Goal: Task Accomplishment & Management: Use online tool/utility

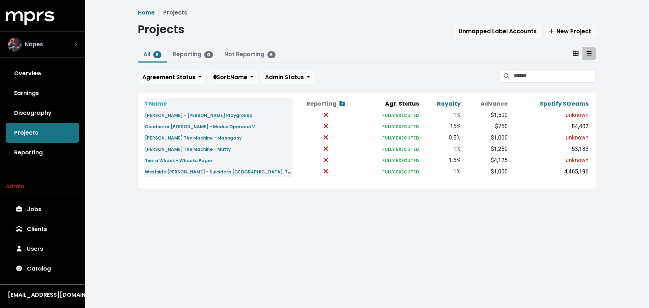
click at [62, 43] on div "Napes" at bounding box center [42, 44] width 69 height 14
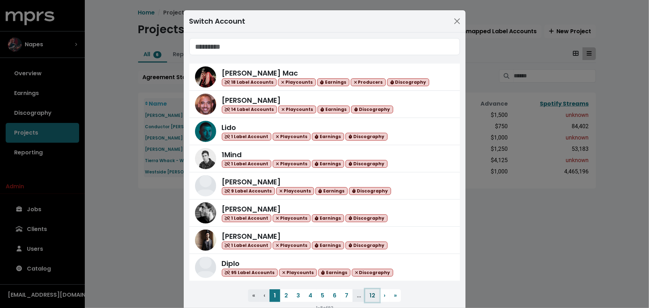
click at [368, 293] on button "12" at bounding box center [372, 295] width 14 height 13
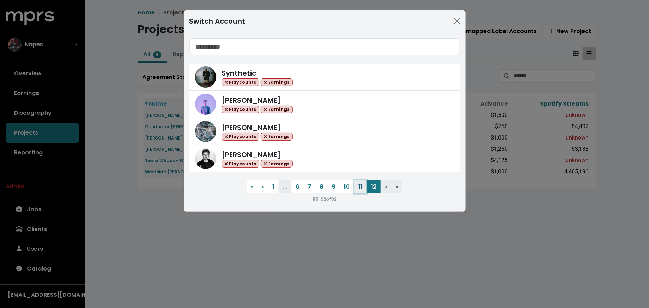
click at [359, 188] on button "11" at bounding box center [360, 187] width 13 height 13
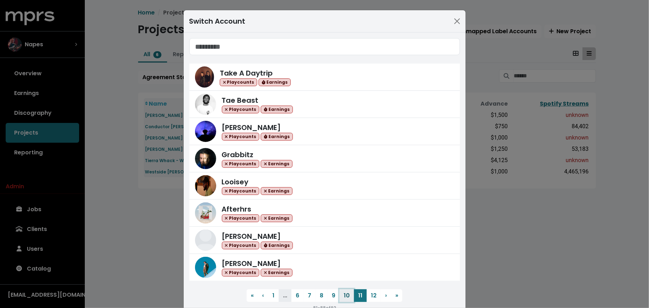
click at [345, 295] on button "10" at bounding box center [346, 295] width 14 height 13
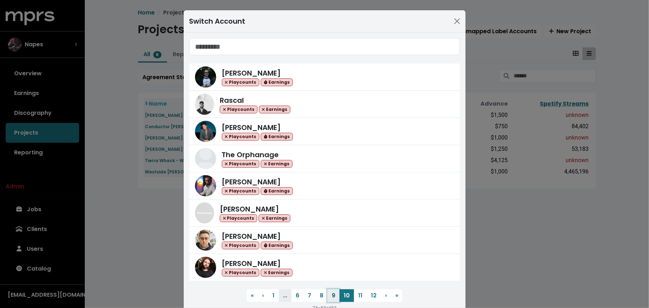
click at [332, 294] on button "9" at bounding box center [333, 295] width 12 height 13
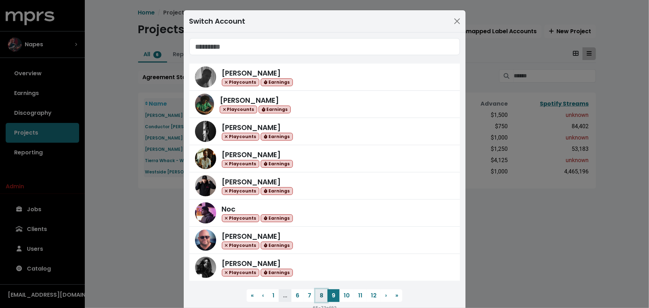
click at [318, 297] on button "8" at bounding box center [321, 295] width 12 height 13
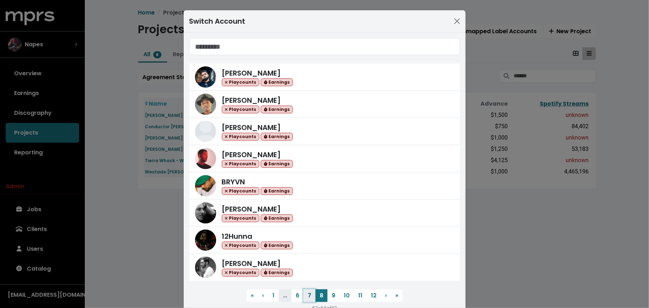
click at [309, 296] on button "7" at bounding box center [309, 295] width 12 height 13
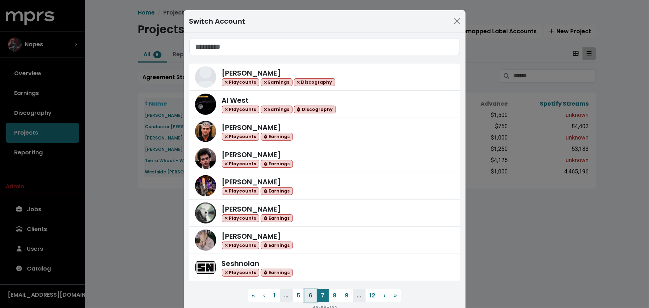
click at [307, 295] on button "6" at bounding box center [311, 295] width 12 height 13
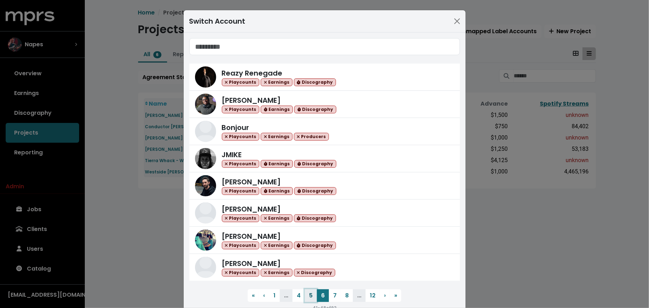
click at [305, 294] on button "5" at bounding box center [311, 295] width 12 height 13
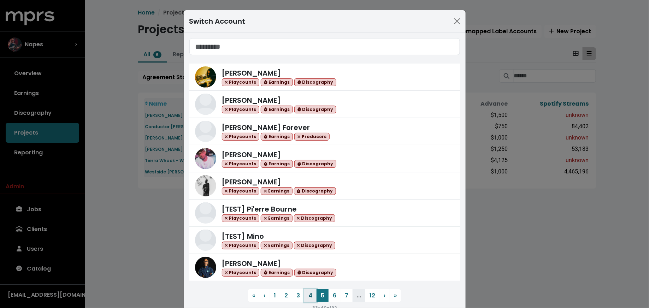
click at [307, 298] on button "4" at bounding box center [310, 295] width 12 height 13
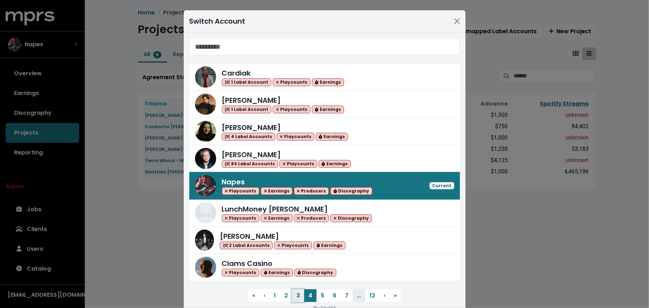
click at [296, 294] on button "3" at bounding box center [298, 295] width 12 height 13
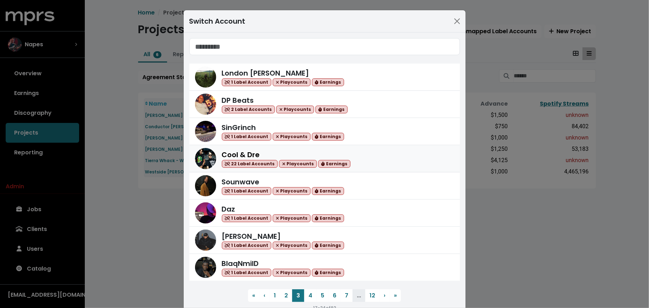
click at [391, 163] on div "Cool & Dre 22 Label Accounts Playcounts Earnings" at bounding box center [338, 158] width 232 height 19
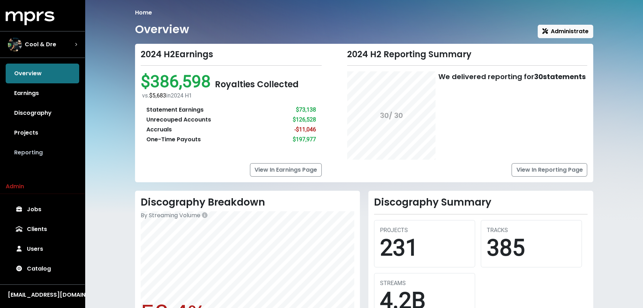
click at [42, 154] on link "Reporting" at bounding box center [42, 153] width 73 height 20
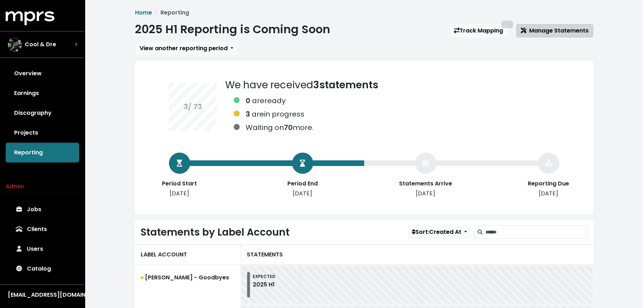
click at [567, 32] on span "Manage Statements" at bounding box center [554, 30] width 68 height 8
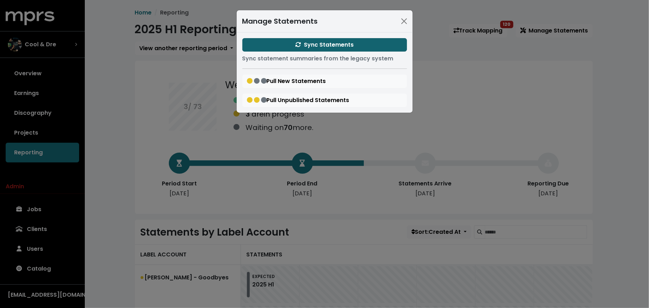
click at [288, 45] on button "Sync Statements" at bounding box center [324, 44] width 165 height 13
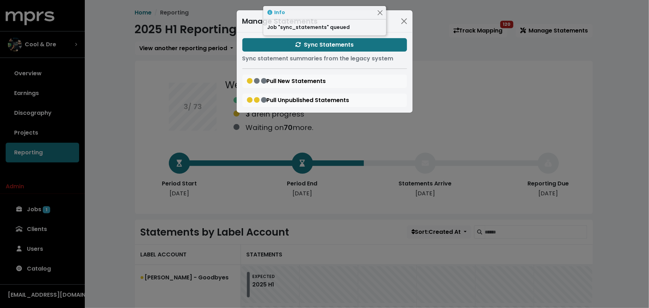
click at [113, 187] on div "Manage Statements Sync Statements Sync statement summaries from the legacy syst…" at bounding box center [324, 154] width 649 height 308
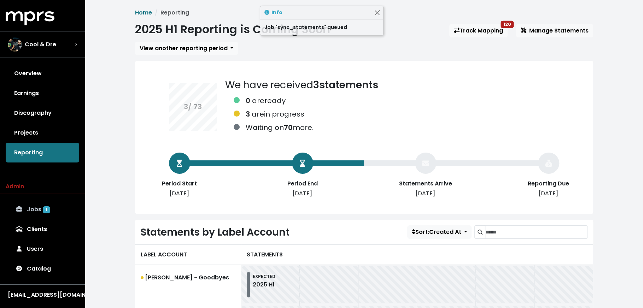
click at [28, 212] on link "Jobs 1" at bounding box center [42, 210] width 73 height 20
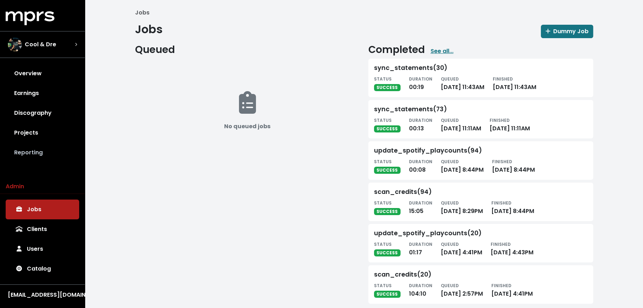
click at [43, 157] on link "Reporting" at bounding box center [42, 153] width 73 height 20
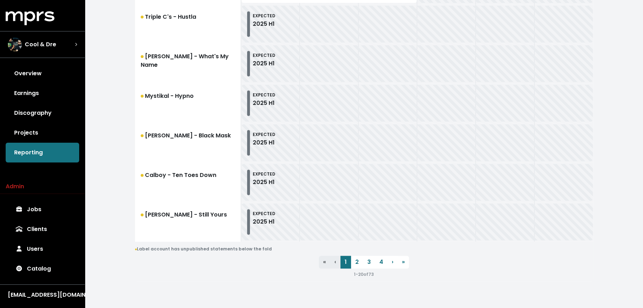
scroll to position [660, 0]
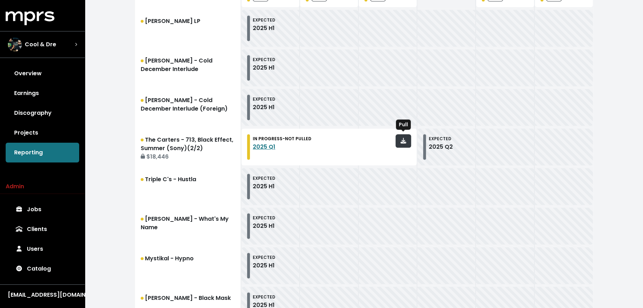
click at [404, 144] on button "button" at bounding box center [403, 140] width 16 height 13
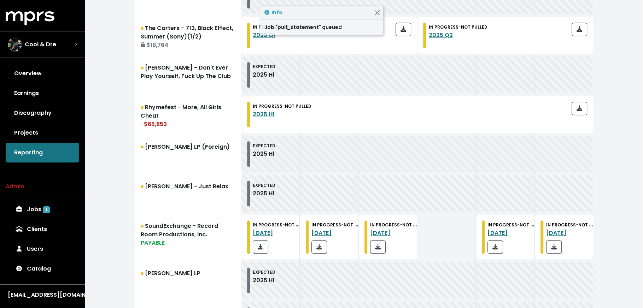
scroll to position [389, 0]
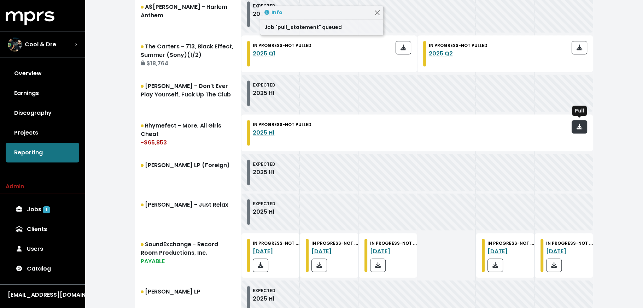
click at [582, 121] on button "button" at bounding box center [579, 126] width 16 height 13
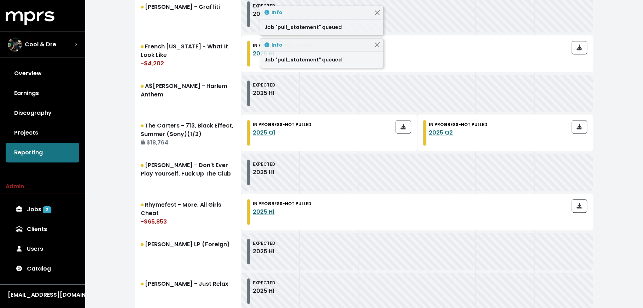
scroll to position [261, 0]
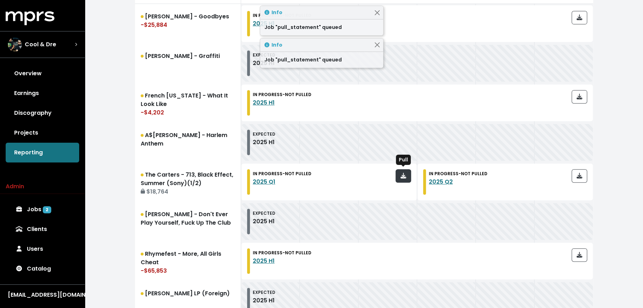
click at [403, 174] on icon "button" at bounding box center [403, 176] width 6 height 6
click at [583, 172] on button "button" at bounding box center [579, 175] width 16 height 13
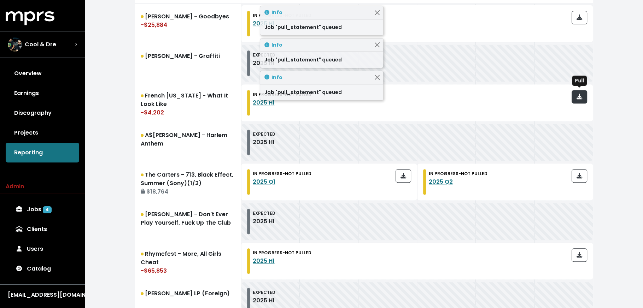
click at [578, 94] on icon "button" at bounding box center [579, 97] width 6 height 6
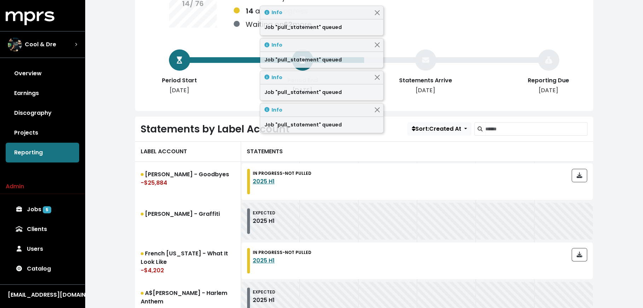
scroll to position [69, 0]
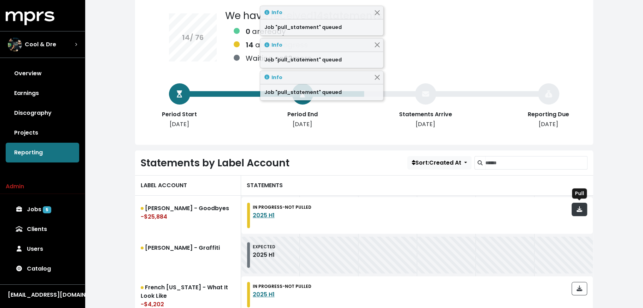
click at [580, 208] on icon "button" at bounding box center [579, 209] width 6 height 6
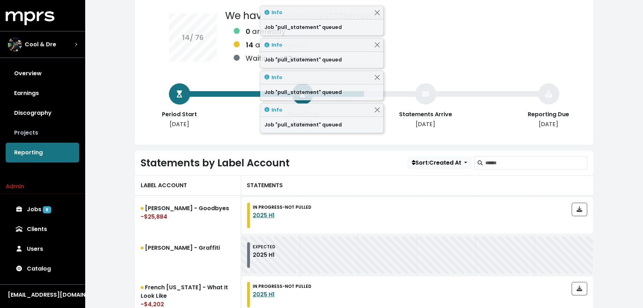
click at [58, 131] on link "Projects" at bounding box center [42, 133] width 73 height 20
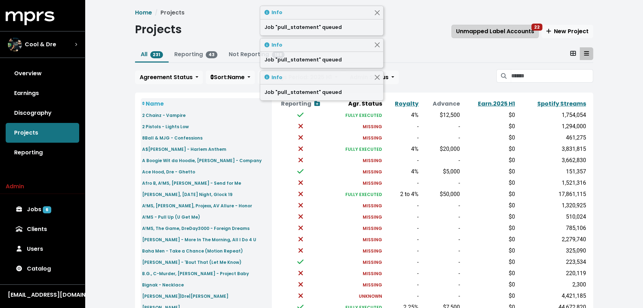
click at [483, 25] on button "Unmapped Label Accounts 22" at bounding box center [494, 31] width 87 height 13
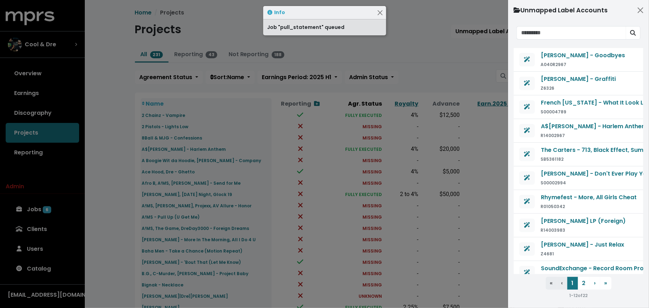
click at [465, 52] on div at bounding box center [324, 154] width 649 height 308
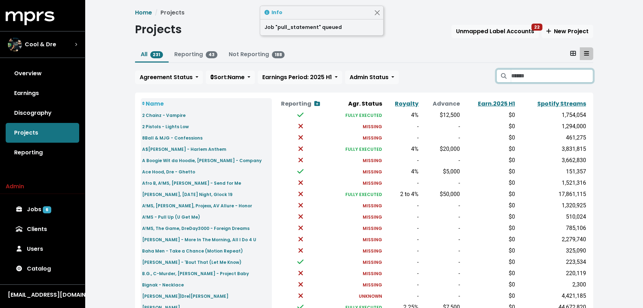
click at [533, 78] on input "Search projects" at bounding box center [551, 75] width 82 height 13
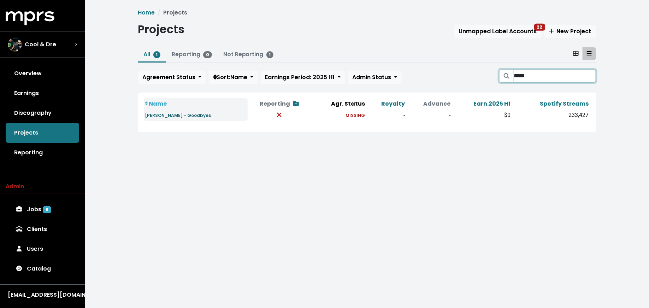
type input "*****"
click at [157, 116] on small "[PERSON_NAME] - Goodbyes" at bounding box center [178, 115] width 66 height 6
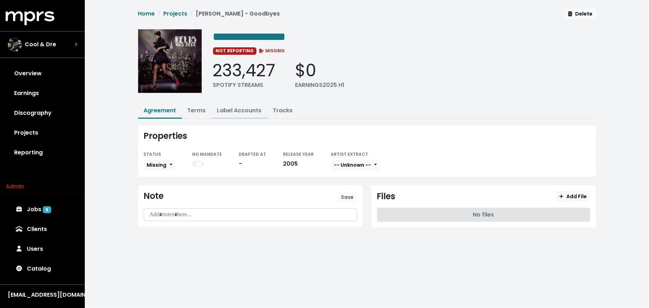
click at [221, 111] on link "Label Accounts" at bounding box center [239, 110] width 45 height 8
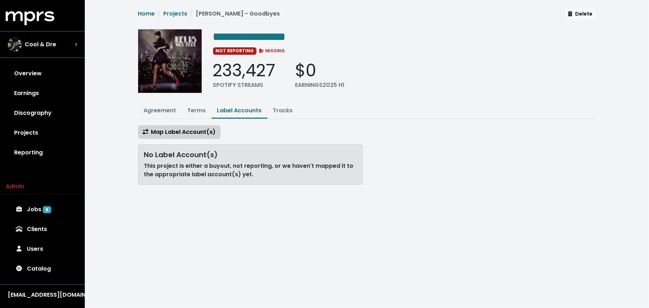
click at [216, 128] on button "Map Label Account(s)" at bounding box center [179, 131] width 82 height 13
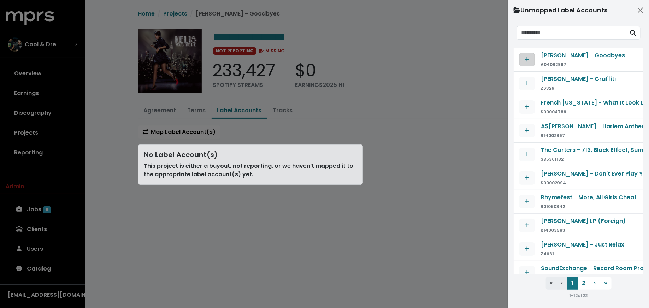
click at [520, 55] on button "Map contract to selected agreement" at bounding box center [527, 59] width 16 height 13
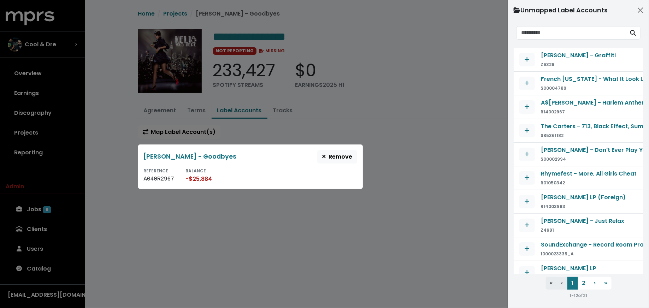
click at [434, 145] on div at bounding box center [324, 154] width 649 height 308
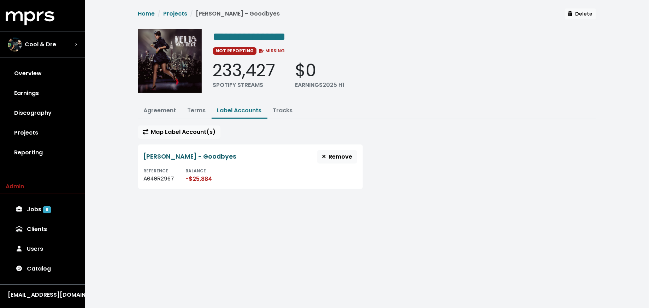
click at [195, 157] on link "[PERSON_NAME] - Goodbyes" at bounding box center [190, 156] width 93 height 8
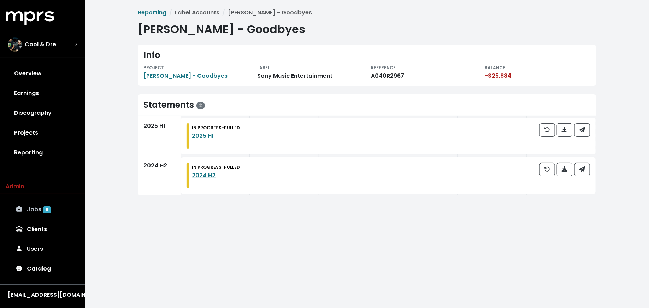
click at [54, 209] on link "Jobs 6" at bounding box center [42, 210] width 73 height 20
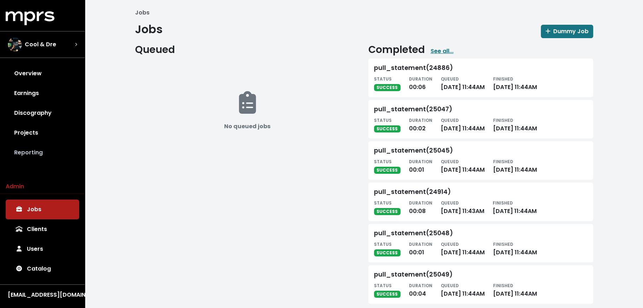
click at [56, 150] on link "Reporting" at bounding box center [42, 153] width 73 height 20
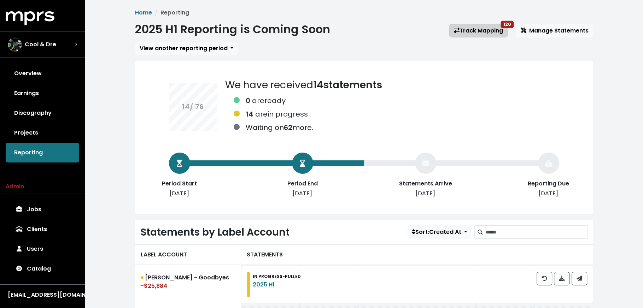
click at [467, 31] on link "Track Mapping 120" at bounding box center [478, 30] width 58 height 13
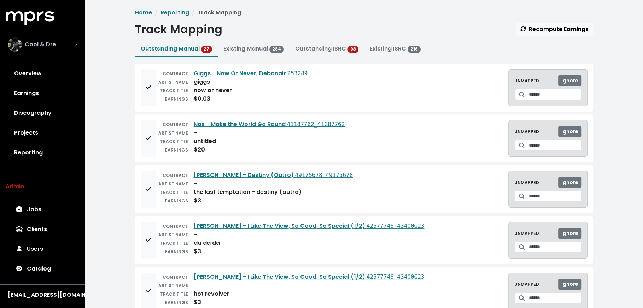
click at [54, 42] on span "Cool & Dre" at bounding box center [40, 44] width 31 height 8
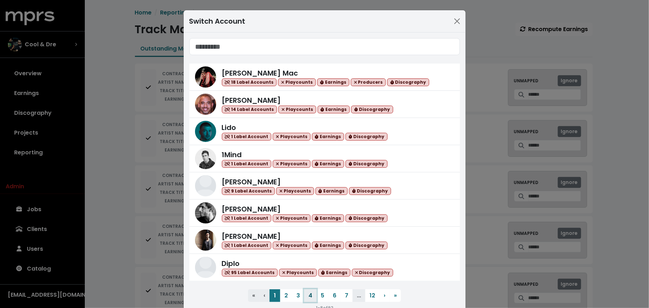
click at [306, 293] on button "4" at bounding box center [310, 295] width 12 height 13
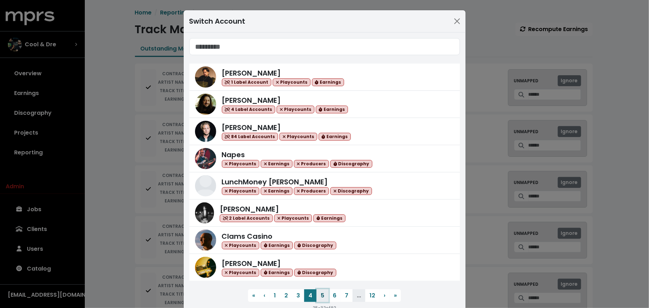
click at [317, 294] on button "5" at bounding box center [323, 295] width 12 height 13
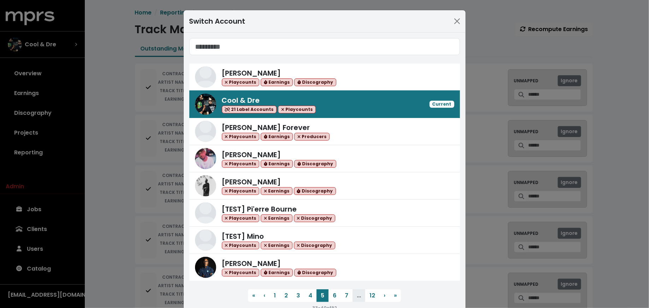
click at [111, 160] on div "Switch Account [PERSON_NAME] Playcounts Earnings Discography Cool & Dre 21 Labe…" at bounding box center [324, 154] width 649 height 308
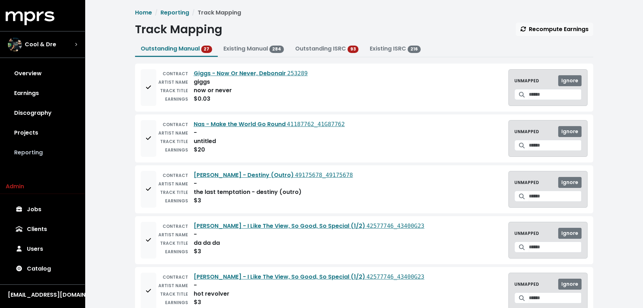
click at [52, 152] on link "Reporting" at bounding box center [42, 153] width 73 height 20
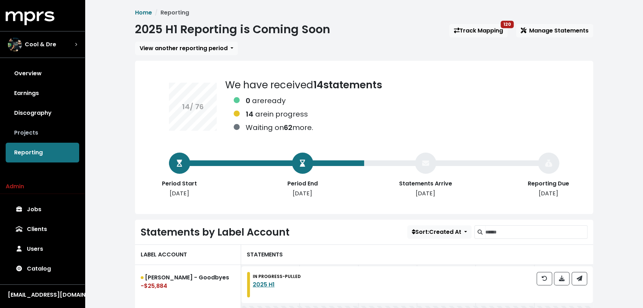
click at [41, 131] on link "Projects" at bounding box center [42, 133] width 73 height 20
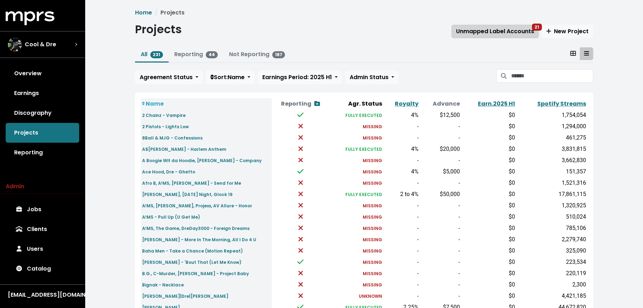
click at [520, 28] on span "Unmapped Label Accounts 21" at bounding box center [495, 31] width 78 height 8
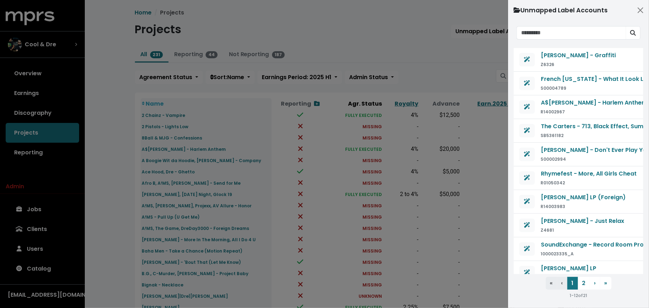
click at [116, 148] on div at bounding box center [324, 154] width 649 height 308
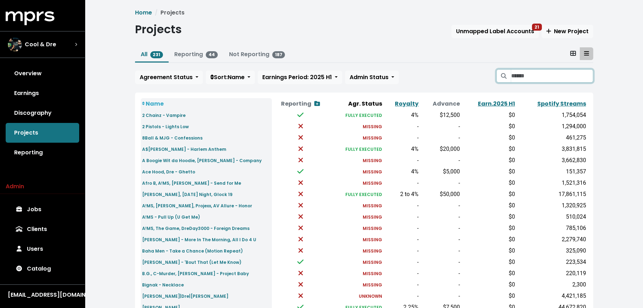
click at [524, 78] on input "Search projects" at bounding box center [551, 75] width 82 height 13
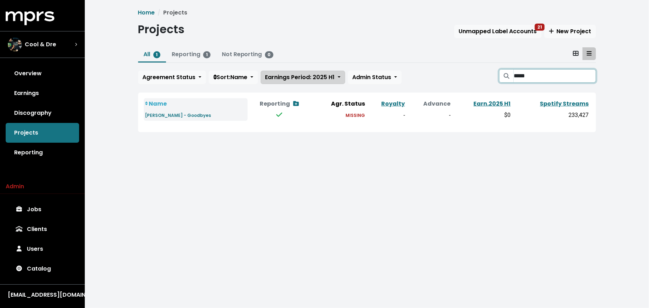
type input "*****"
click at [324, 79] on span "Earnings Period: 2025 H1" at bounding box center [300, 77] width 70 height 8
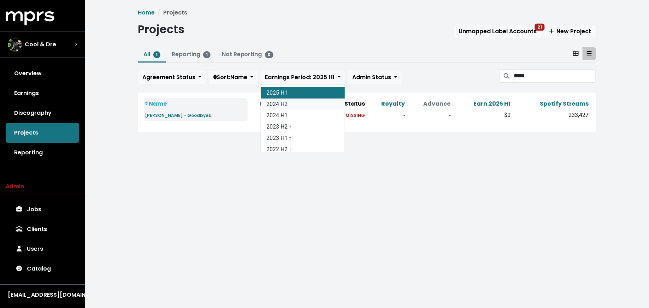
click at [326, 102] on link "2024 H2" at bounding box center [303, 104] width 84 height 11
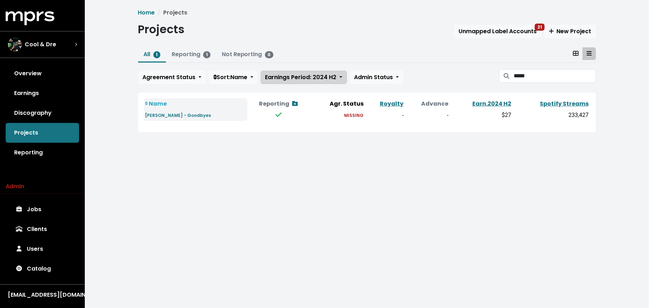
click at [316, 77] on span "Earnings Period: 2024 H2" at bounding box center [300, 77] width 71 height 8
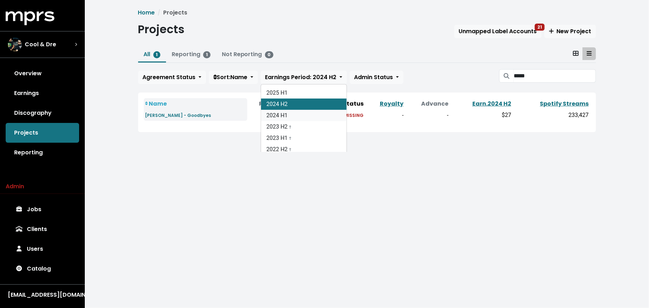
click at [312, 118] on link "2024 H1" at bounding box center [303, 115] width 85 height 11
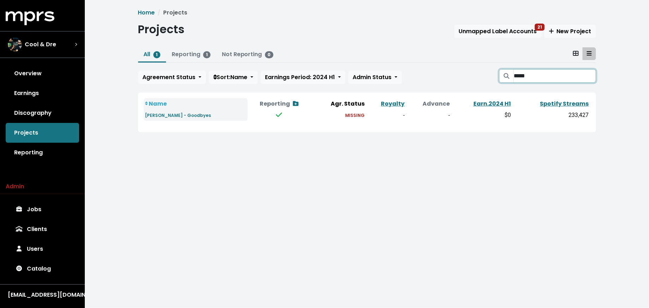
click at [587, 76] on input "*****" at bounding box center [555, 75] width 82 height 13
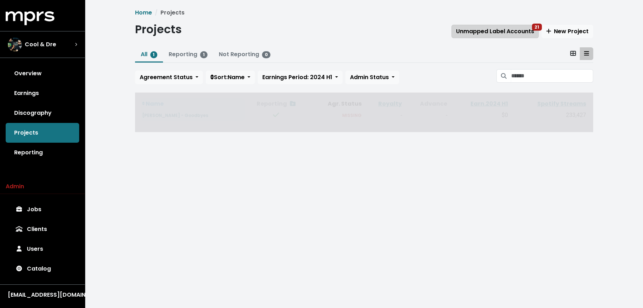
click at [497, 29] on span "Unmapped Label Accounts 21" at bounding box center [495, 31] width 78 height 8
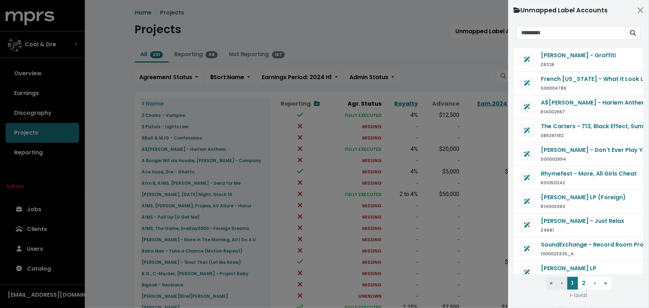
click at [459, 73] on div at bounding box center [324, 154] width 649 height 308
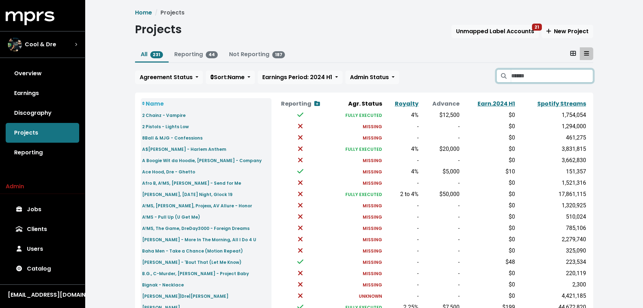
click at [526, 76] on input "Search projects" at bounding box center [551, 75] width 82 height 13
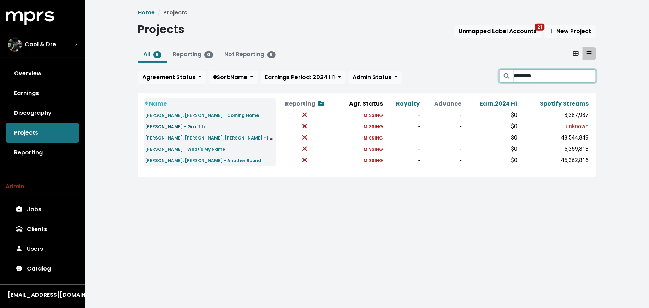
type input "********"
click at [180, 126] on small "[PERSON_NAME] - Graffiti" at bounding box center [175, 127] width 60 height 6
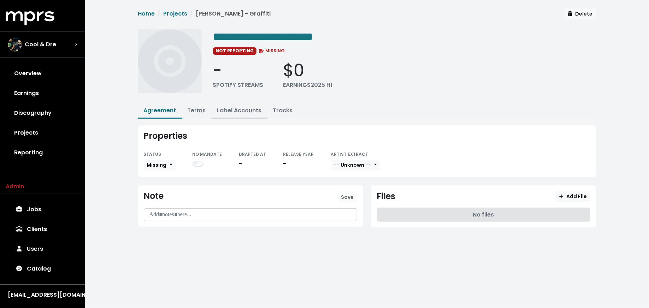
click at [243, 108] on link "Label Accounts" at bounding box center [239, 110] width 45 height 8
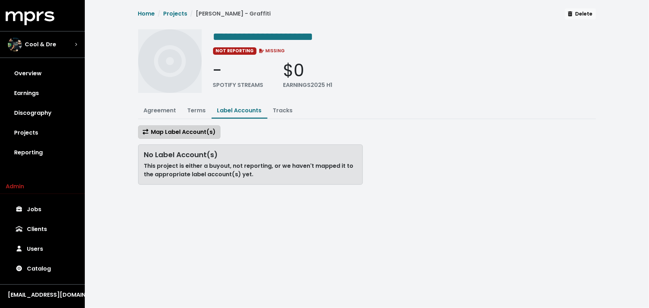
click at [187, 128] on span "Map Label Account(s)" at bounding box center [179, 132] width 73 height 8
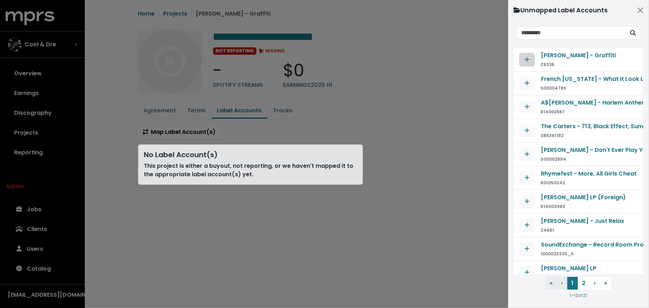
click at [527, 62] on span "Map contract to selected agreement" at bounding box center [527, 59] width 5 height 8
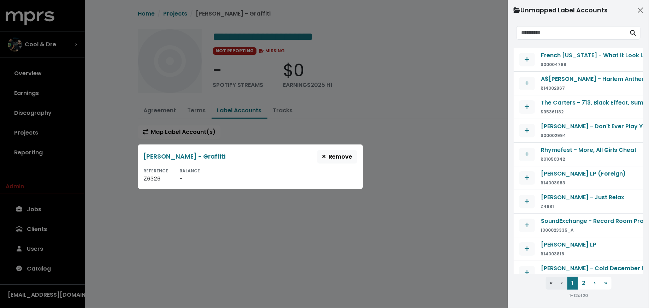
click at [282, 222] on div at bounding box center [324, 154] width 649 height 308
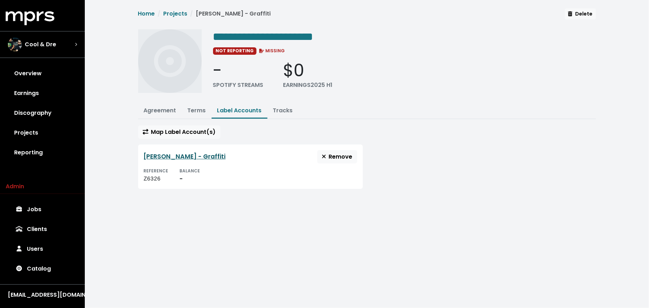
click at [202, 156] on link "[PERSON_NAME] - Graffiti" at bounding box center [185, 156] width 82 height 8
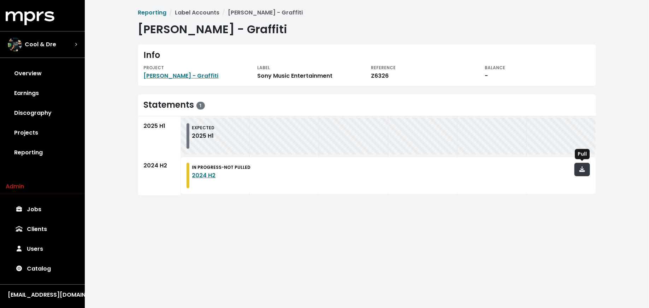
click at [581, 167] on icon "button" at bounding box center [582, 169] width 6 height 6
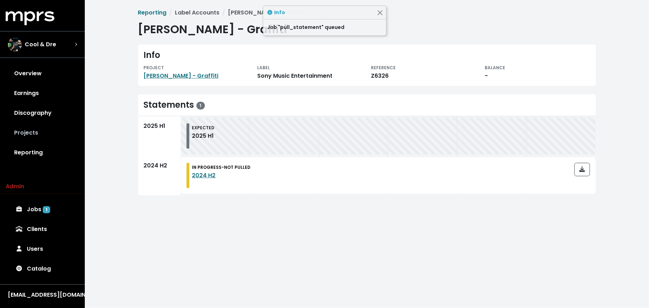
click at [49, 136] on link "Projects" at bounding box center [42, 133] width 73 height 20
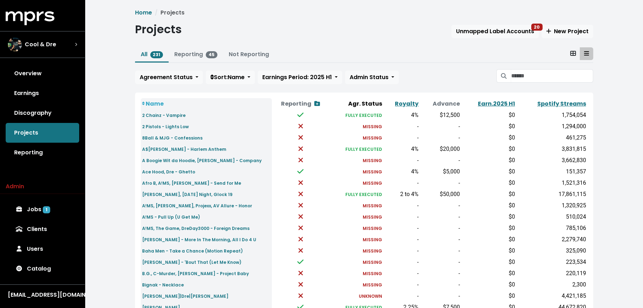
click at [492, 38] on div "Projects Unmapped Label Accounts 20 New Project" at bounding box center [364, 31] width 458 height 16
click at [491, 34] on span "Unmapped Label Accounts 20" at bounding box center [495, 31] width 78 height 8
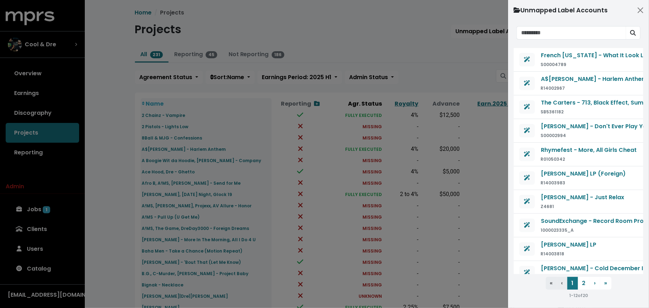
click at [436, 69] on div at bounding box center [324, 154] width 649 height 308
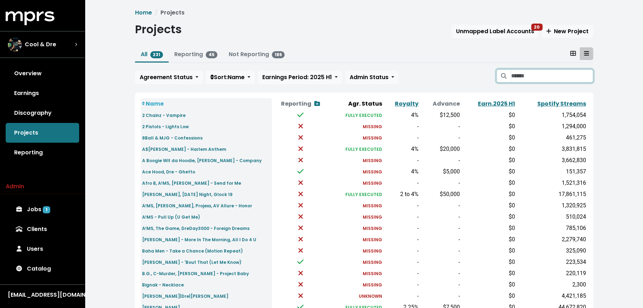
click at [525, 75] on input "Search projects" at bounding box center [551, 75] width 82 height 13
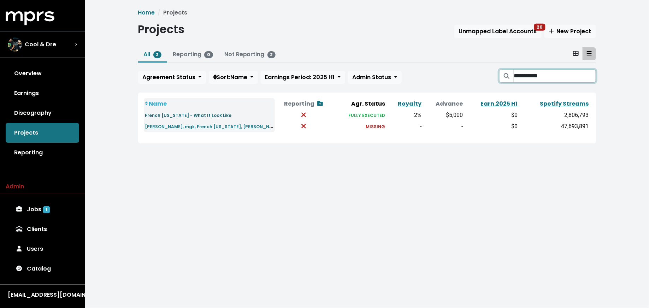
type input "**********"
click at [176, 117] on small "French [US_STATE] - What It Look Like" at bounding box center [188, 115] width 87 height 6
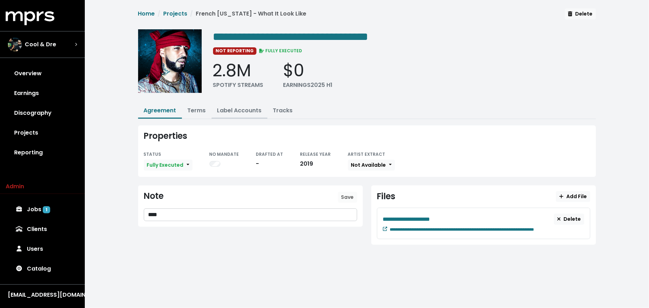
click at [234, 113] on link "Label Accounts" at bounding box center [239, 110] width 45 height 8
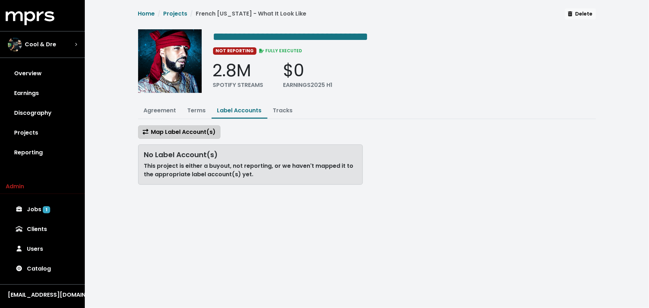
click at [202, 128] on span "Map Label Account(s)" at bounding box center [179, 132] width 73 height 8
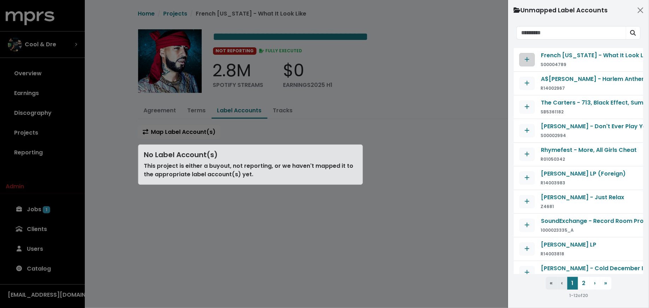
click at [525, 57] on icon "Map contract to selected agreement" at bounding box center [527, 60] width 5 height 6
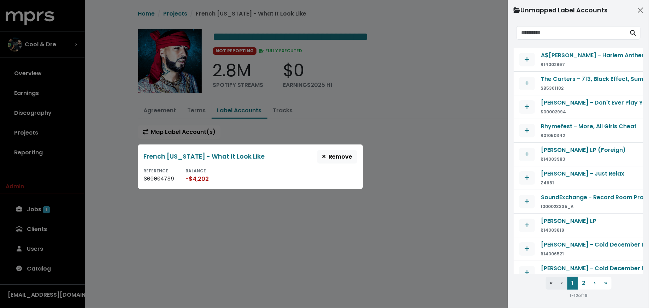
click at [397, 159] on div at bounding box center [324, 154] width 649 height 308
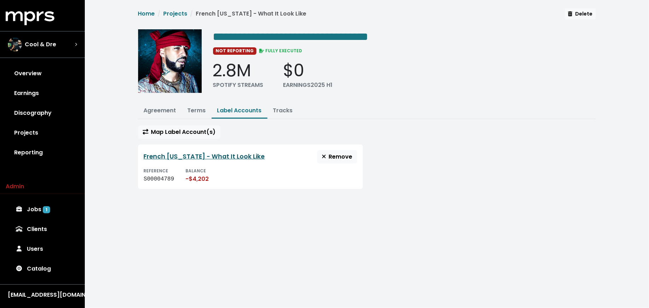
click at [211, 155] on link "French [US_STATE] - What It Look Like" at bounding box center [204, 156] width 121 height 8
click at [279, 112] on link "Tracks" at bounding box center [283, 110] width 20 height 8
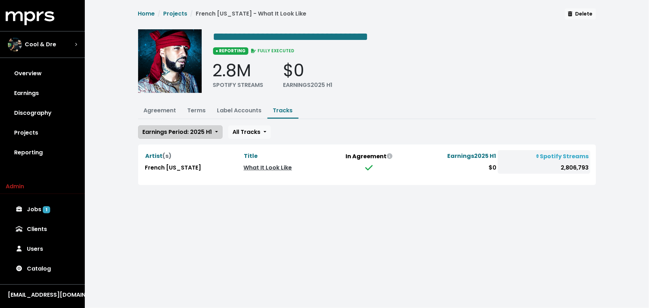
click at [205, 129] on span "Earnings Period: 2025 H1" at bounding box center [178, 132] width 70 height 8
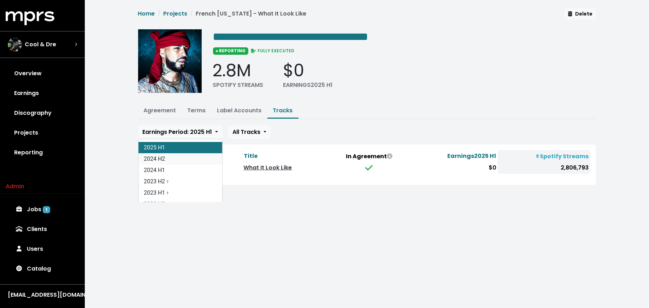
click at [199, 154] on link "2024 H2" at bounding box center [180, 158] width 84 height 11
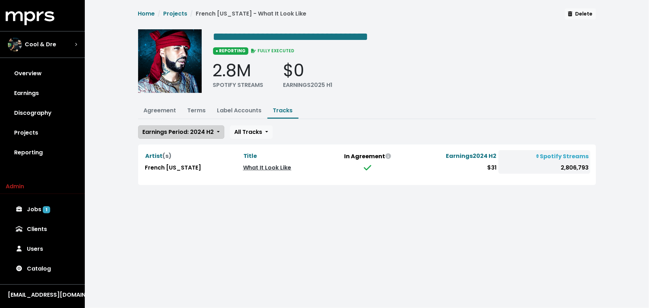
click at [189, 131] on span "Earnings Period: 2024 H2" at bounding box center [178, 132] width 71 height 8
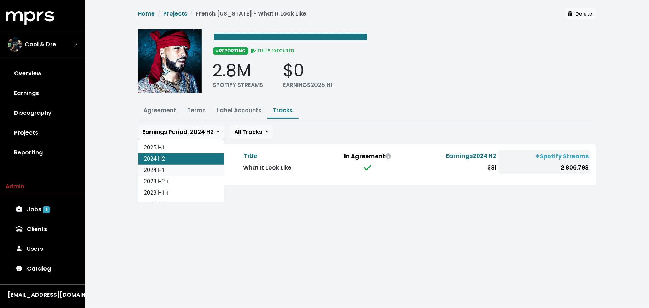
click at [183, 170] on link "2024 H1" at bounding box center [180, 170] width 85 height 11
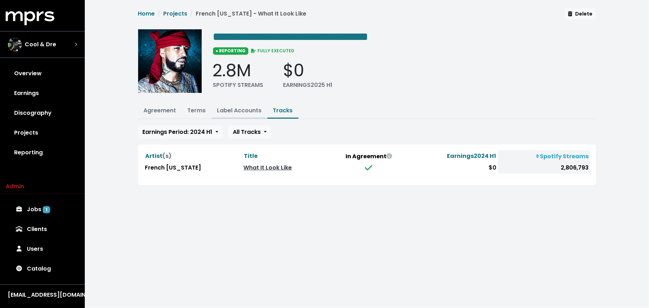
click at [235, 107] on link "Label Accounts" at bounding box center [239, 110] width 45 height 8
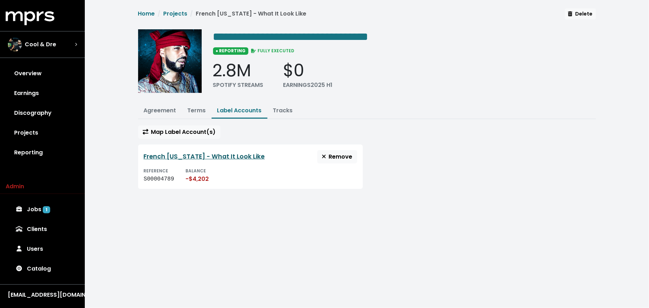
click at [195, 154] on link "French [US_STATE] - What It Look Like" at bounding box center [204, 156] width 121 height 8
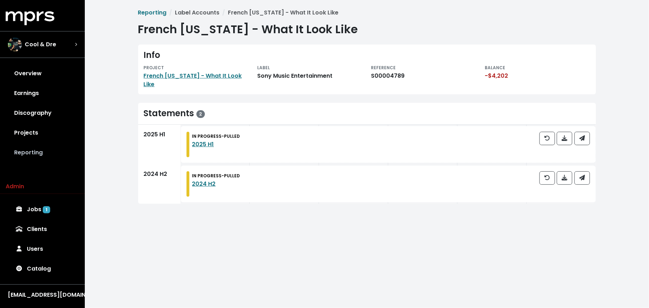
click at [39, 153] on link "Reporting" at bounding box center [42, 153] width 73 height 20
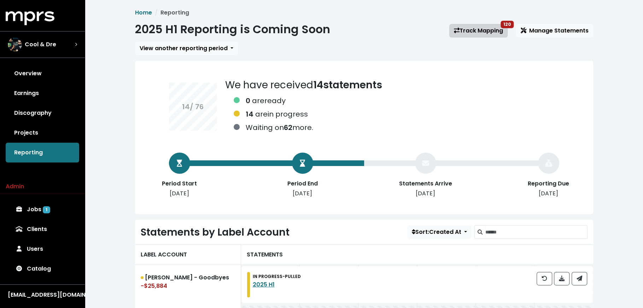
click at [472, 31] on link "Track Mapping 120" at bounding box center [478, 30] width 58 height 13
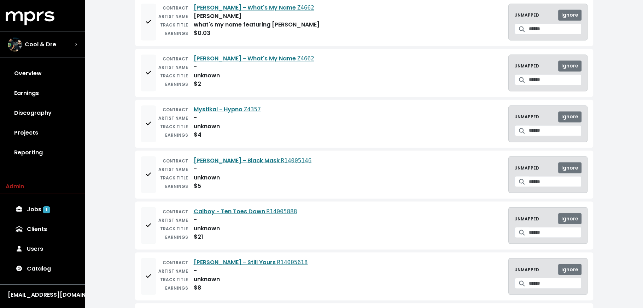
scroll to position [1125, 0]
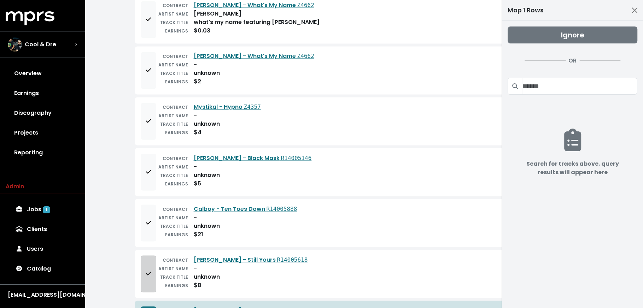
click at [145, 270] on span "Add to mapping queue" at bounding box center [148, 274] width 6 height 8
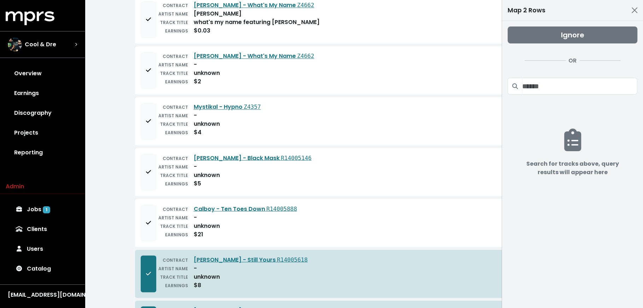
click at [156, 230] on div "EARNINGS" at bounding box center [172, 234] width 32 height 8
click at [153, 205] on button "Add to mapping queue" at bounding box center [149, 223] width 16 height 37
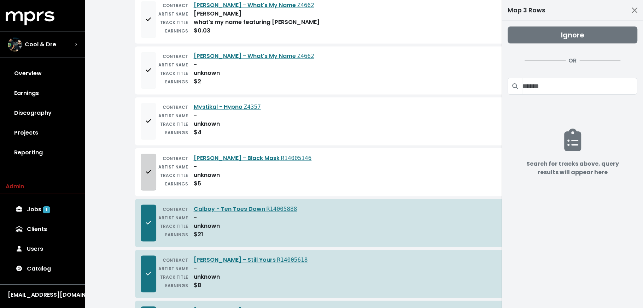
click at [150, 168] on span "Add to mapping queue" at bounding box center [148, 172] width 6 height 8
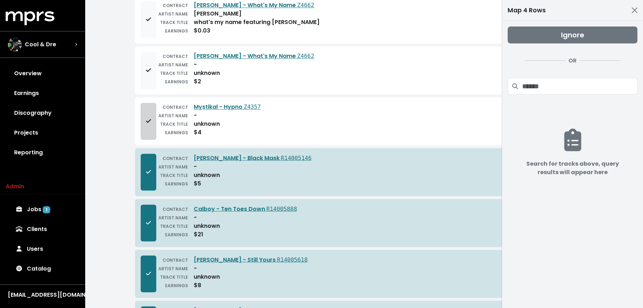
click at [151, 103] on button "Add to mapping queue" at bounding box center [149, 121] width 16 height 37
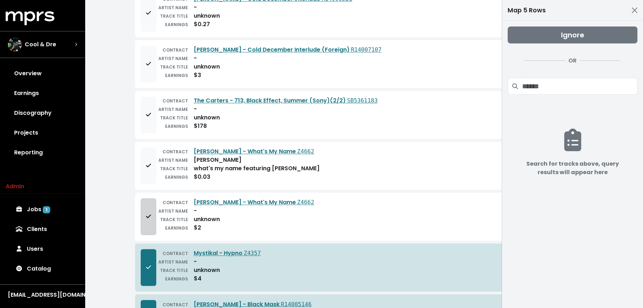
click at [144, 198] on button "Add to mapping queue" at bounding box center [149, 216] width 16 height 37
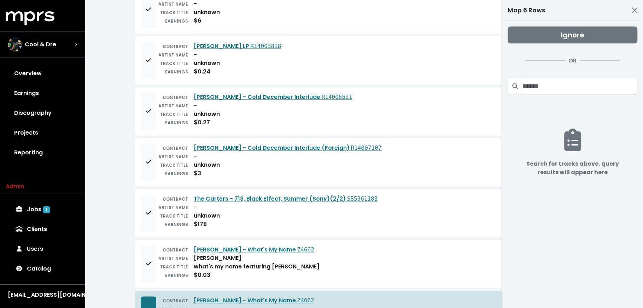
scroll to position [876, 0]
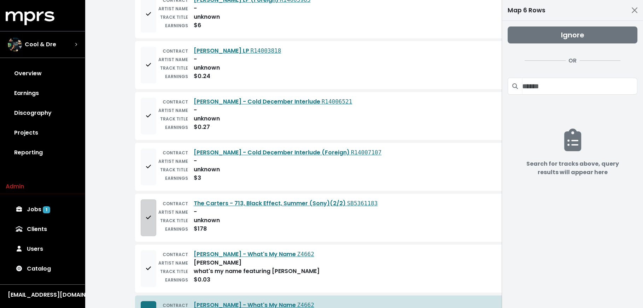
click at [141, 199] on button "Add to mapping queue" at bounding box center [149, 217] width 16 height 37
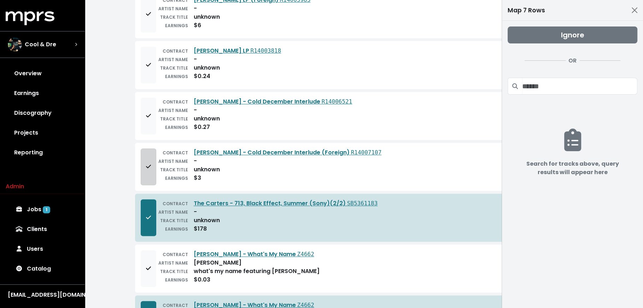
click at [142, 148] on button "Add to mapping queue" at bounding box center [149, 166] width 16 height 37
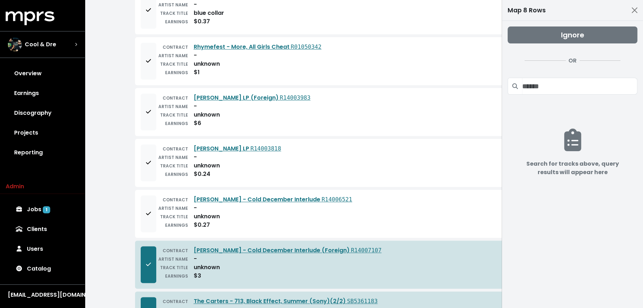
scroll to position [699, 0]
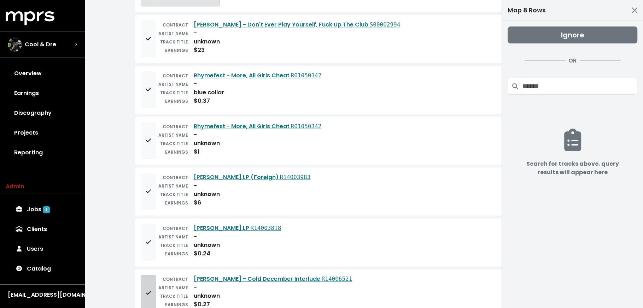
click at [145, 289] on span "Add to mapping queue" at bounding box center [148, 293] width 6 height 8
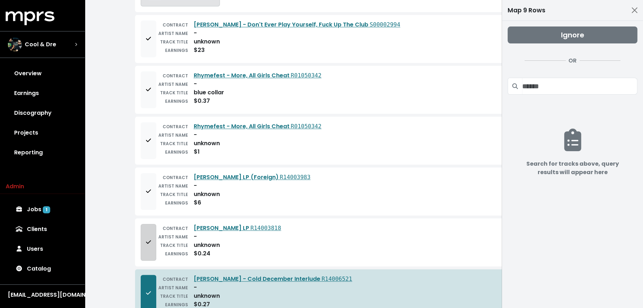
click at [147, 224] on button "Add to mapping queue" at bounding box center [149, 242] width 16 height 37
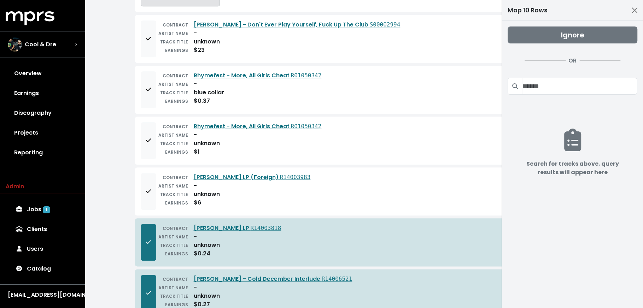
click at [160, 199] on div "EARNINGS" at bounding box center [172, 203] width 32 height 8
click at [136, 167] on div "CONTRACT [PERSON_NAME] LP (Foreign) R14003983 ARTIST NAME - TRACK TITLE unknown…" at bounding box center [364, 191] width 458 height 48
click at [157, 139] on div "TRACK TITLE" at bounding box center [172, 143] width 32 height 8
click at [154, 173] on button "Add to mapping queue" at bounding box center [149, 191] width 16 height 37
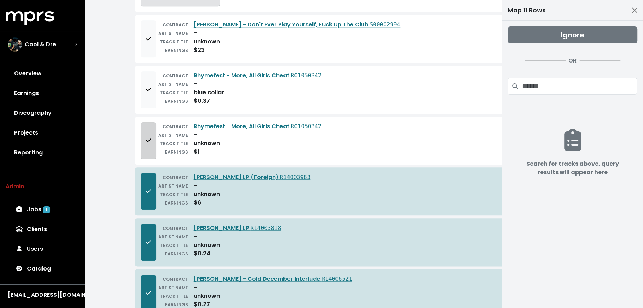
click at [150, 122] on button "Add to mapping queue" at bounding box center [149, 140] width 16 height 37
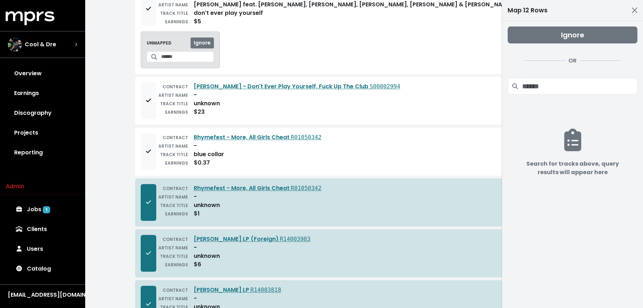
scroll to position [528, 0]
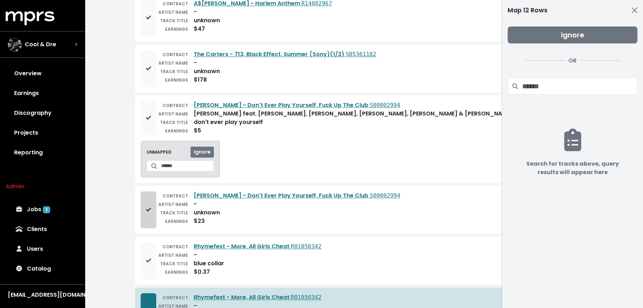
click at [141, 191] on button "Add to mapping queue" at bounding box center [149, 209] width 16 height 37
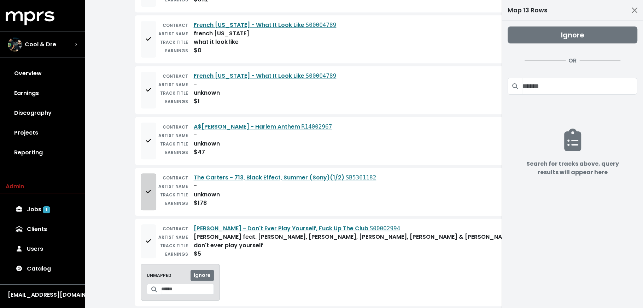
scroll to position [388, 0]
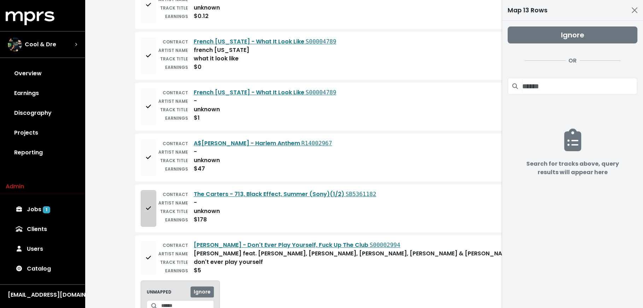
click at [143, 191] on button "Add to mapping queue" at bounding box center [149, 208] width 16 height 37
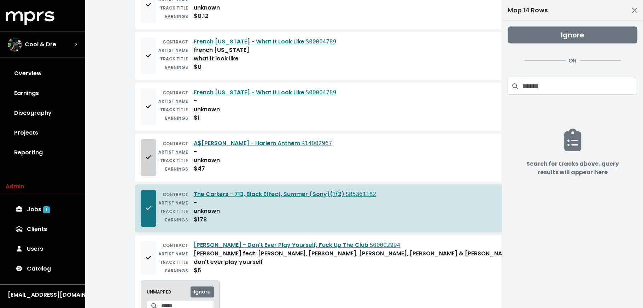
click at [144, 153] on button "Add to mapping queue" at bounding box center [149, 157] width 16 height 37
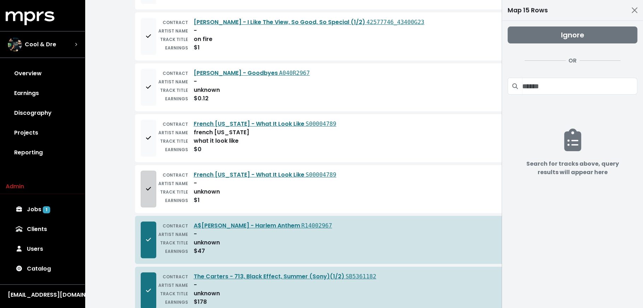
scroll to position [291, 0]
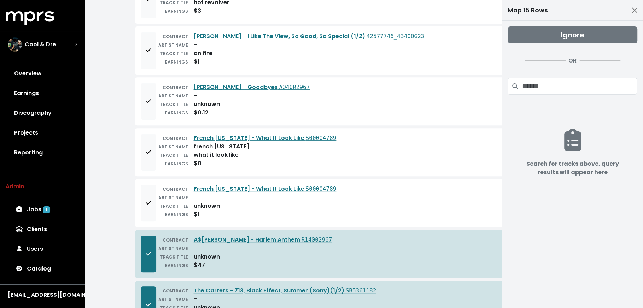
click at [143, 179] on div "CONTRACT French [US_STATE] - What It Look Like S00004789 ARTIST NAME - TRACK TI…" at bounding box center [364, 203] width 458 height 48
click at [146, 200] on icon "Add to mapping queue" at bounding box center [148, 203] width 5 height 6
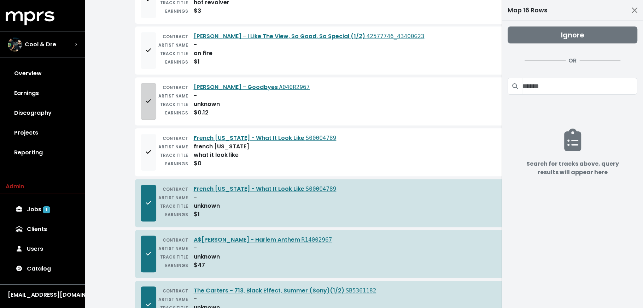
click at [150, 100] on span "Add to mapping queue" at bounding box center [148, 101] width 5 height 8
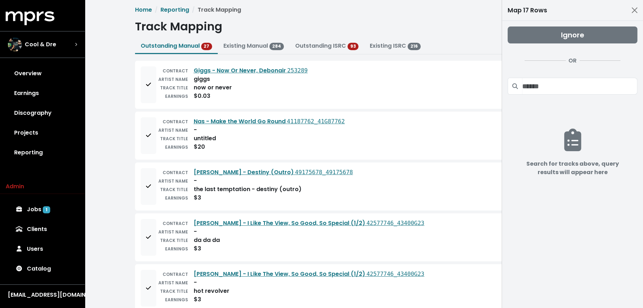
scroll to position [0, 0]
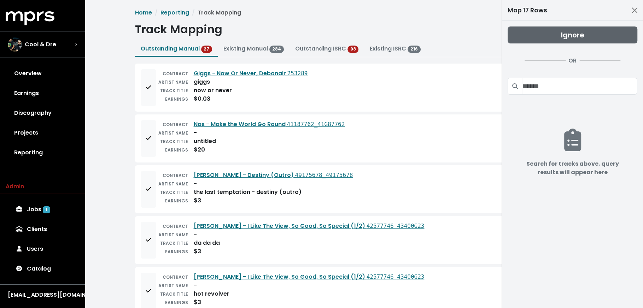
click at [567, 39] on span "Ignore" at bounding box center [572, 35] width 23 height 10
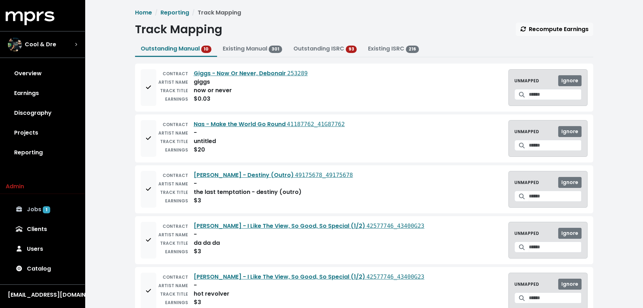
click at [33, 207] on link "Jobs 1" at bounding box center [42, 210] width 73 height 20
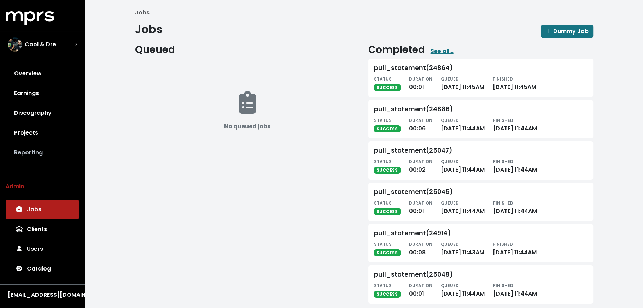
click at [35, 155] on link "Reporting" at bounding box center [42, 153] width 73 height 20
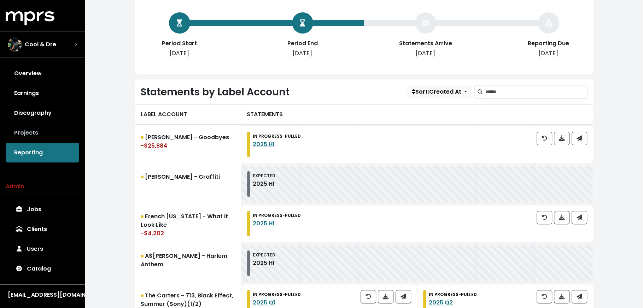
scroll to position [140, 0]
click at [61, 125] on link "Projects" at bounding box center [42, 133] width 73 height 20
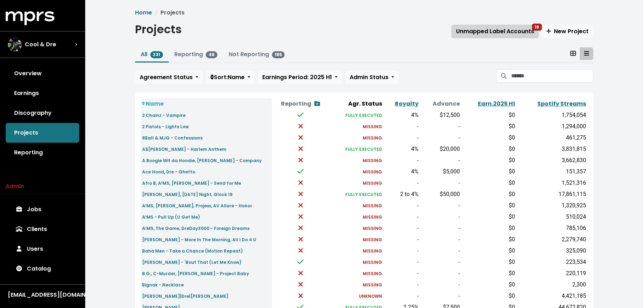
click at [514, 32] on span "Unmapped Label Accounts 19" at bounding box center [495, 31] width 78 height 8
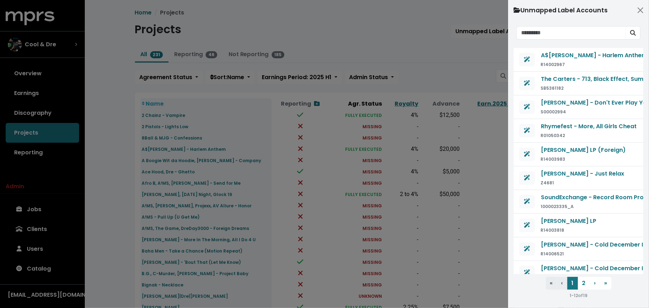
click at [473, 87] on div at bounding box center [324, 154] width 649 height 308
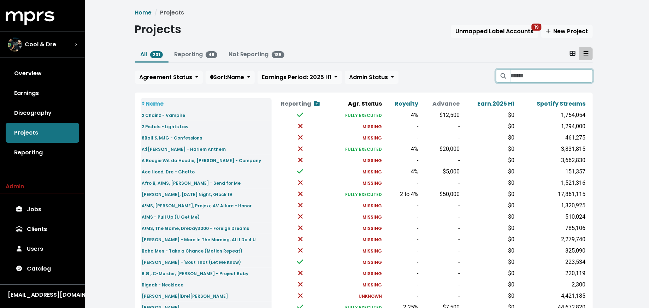
click at [524, 79] on input "Search projects" at bounding box center [551, 75] width 82 height 13
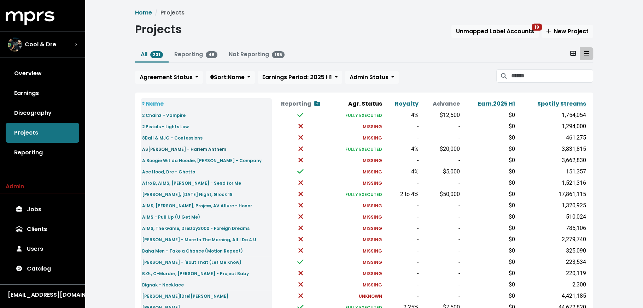
click at [161, 149] on small "A$[PERSON_NAME] - Harlem Anthem" at bounding box center [184, 149] width 84 height 6
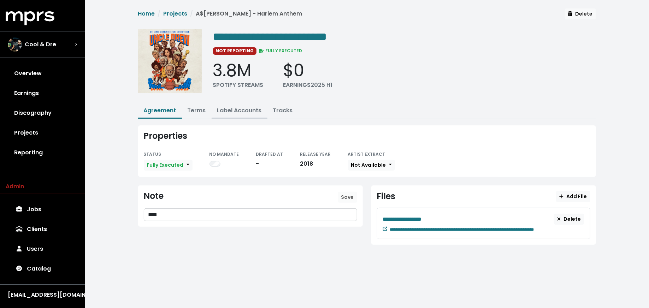
click at [240, 109] on link "Label Accounts" at bounding box center [239, 110] width 45 height 8
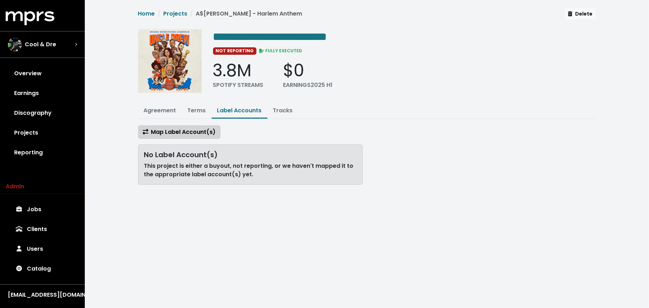
click at [186, 131] on span "Map Label Account(s)" at bounding box center [179, 132] width 73 height 8
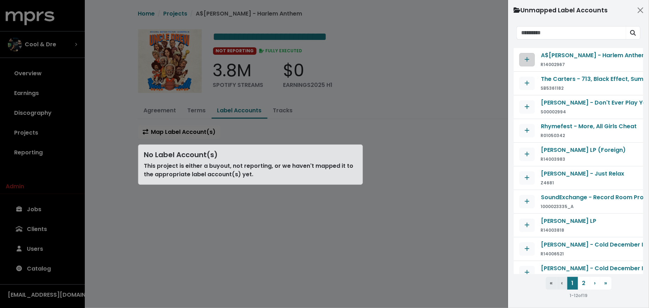
click at [519, 57] on button "Map contract to selected agreement" at bounding box center [527, 59] width 16 height 13
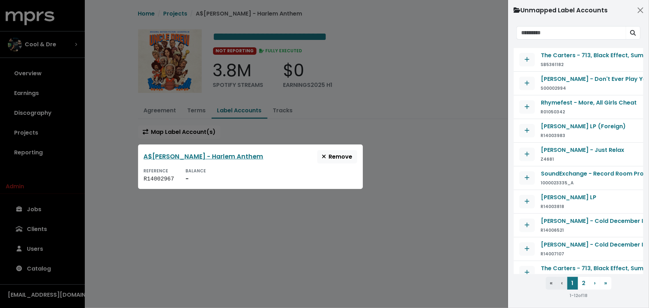
click at [422, 192] on div at bounding box center [324, 154] width 649 height 308
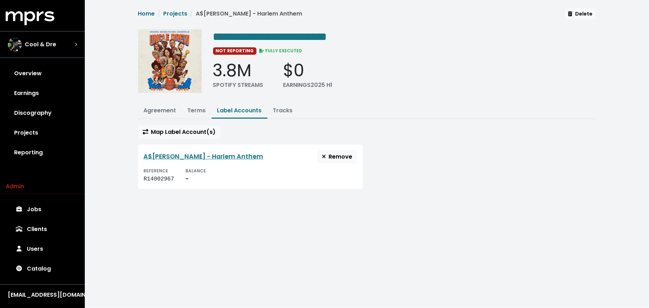
click at [187, 159] on div "A$[PERSON_NAME] - [GEOGRAPHIC_DATA] Anthem Remove" at bounding box center [250, 156] width 213 height 13
click at [185, 156] on link "A$[PERSON_NAME] - Harlem Anthem" at bounding box center [204, 156] width 120 height 8
click at [288, 108] on link "Tracks" at bounding box center [283, 110] width 20 height 8
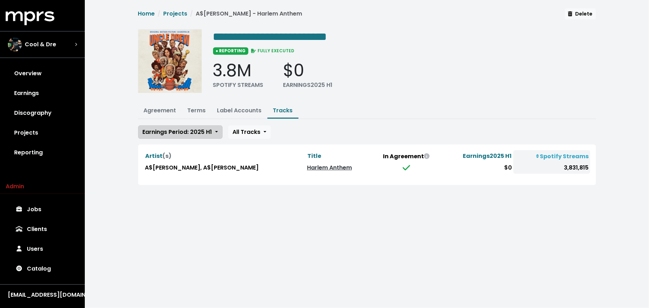
click at [208, 135] on span "Earnings Period: 2025 H1" at bounding box center [178, 132] width 70 height 8
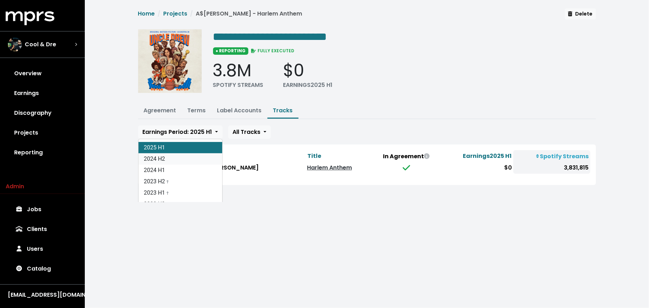
click at [202, 157] on link "2024 H2" at bounding box center [180, 158] width 84 height 11
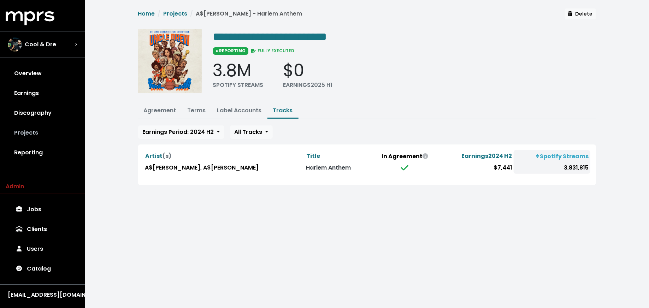
click at [20, 140] on link "Projects" at bounding box center [42, 133] width 73 height 20
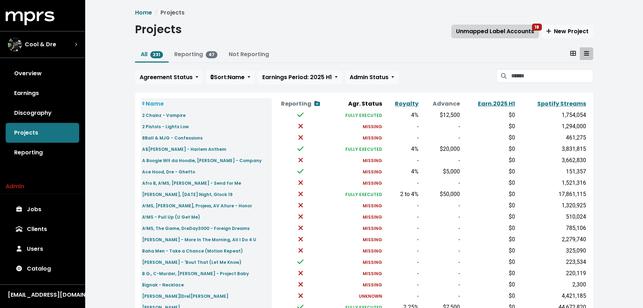
click at [496, 34] on span "Unmapped Label Accounts 18" at bounding box center [495, 31] width 78 height 8
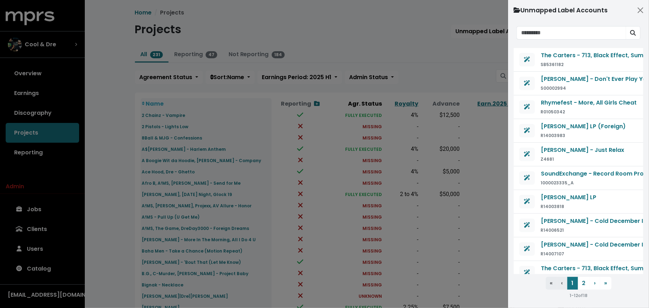
click at [444, 76] on div at bounding box center [324, 154] width 649 height 308
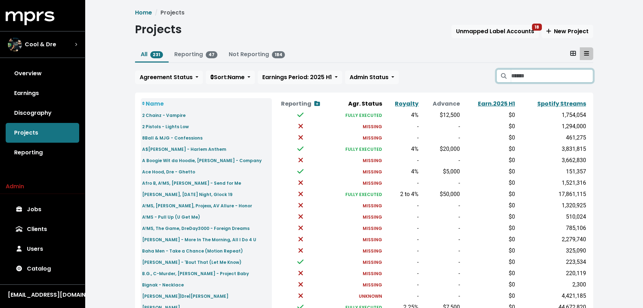
click at [525, 71] on input "Search projects" at bounding box center [551, 75] width 82 height 13
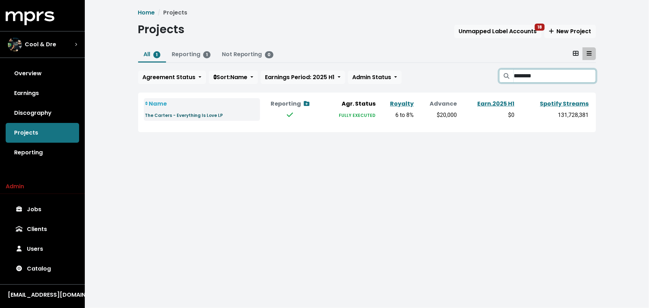
type input "********"
click at [179, 117] on small "The Carters - Everything Is Love LP" at bounding box center [184, 115] width 78 height 6
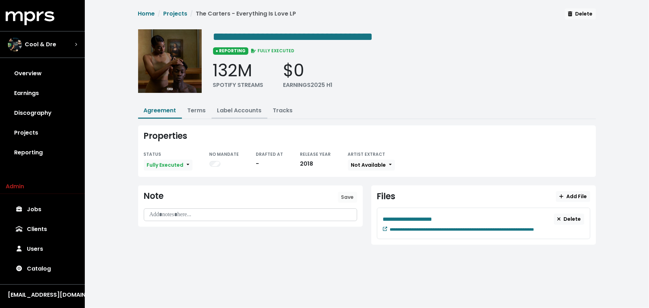
click at [238, 110] on link "Label Accounts" at bounding box center [239, 110] width 45 height 8
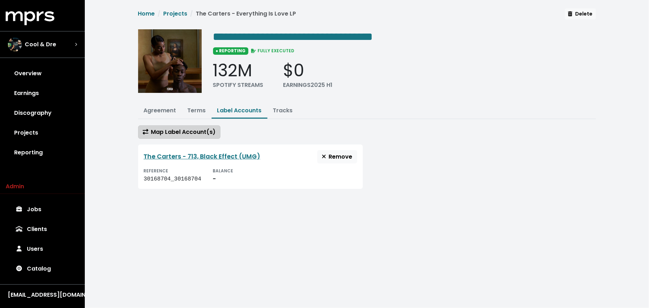
click at [188, 135] on button "Map Label Account(s)" at bounding box center [179, 131] width 82 height 13
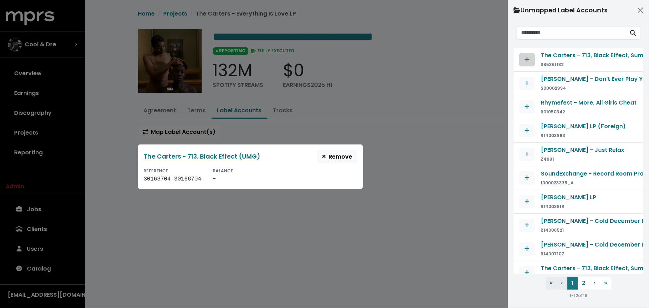
click at [527, 57] on icon "Map contract to selected agreement" at bounding box center [527, 60] width 5 height 6
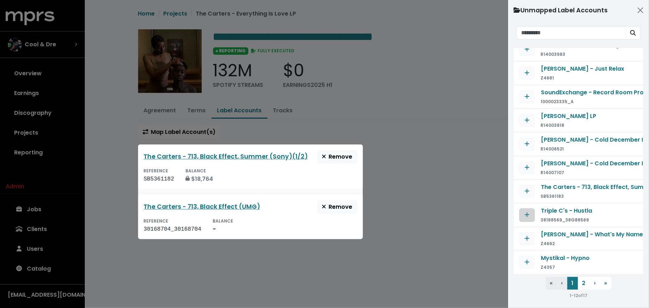
scroll to position [61, 0]
click at [529, 188] on icon "Map contract to selected agreement" at bounding box center [527, 191] width 5 height 6
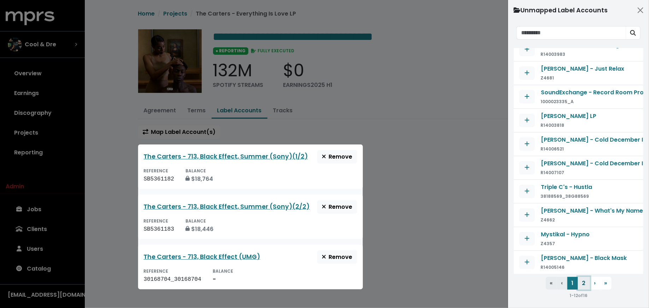
click at [584, 282] on button "2" at bounding box center [584, 283] width 12 height 13
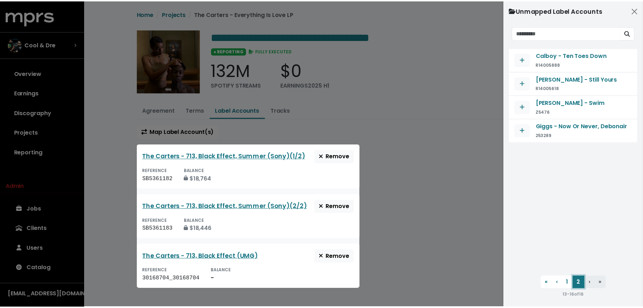
scroll to position [0, 0]
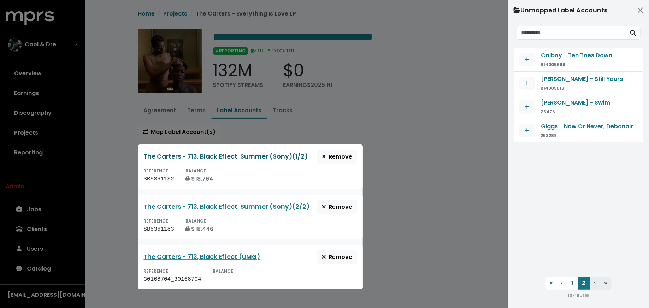
click at [266, 155] on link "The Carters - 713, Black Effect, Summer (Sony)(1/2)" at bounding box center [226, 156] width 164 height 8
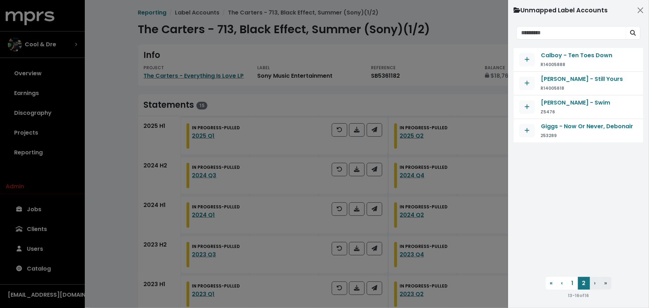
click at [99, 189] on div at bounding box center [324, 154] width 649 height 308
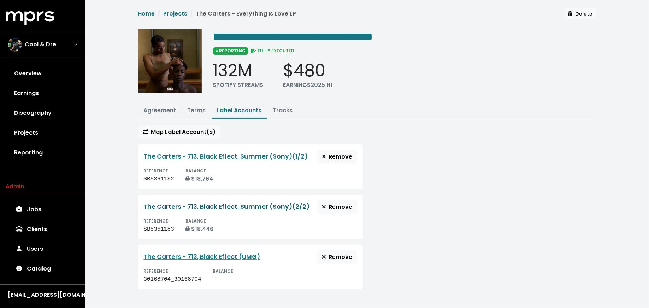
click at [196, 202] on link "The Carters - 713, Black Effect, Summer (Sony)(2/2)" at bounding box center [227, 206] width 166 height 8
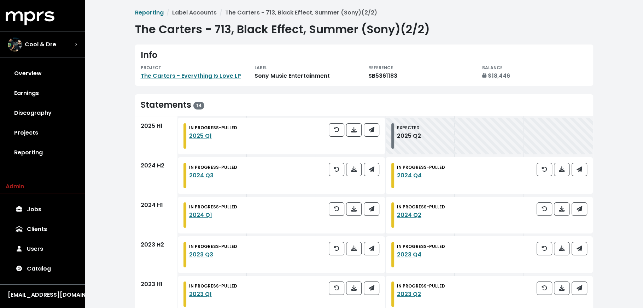
scroll to position [135, 0]
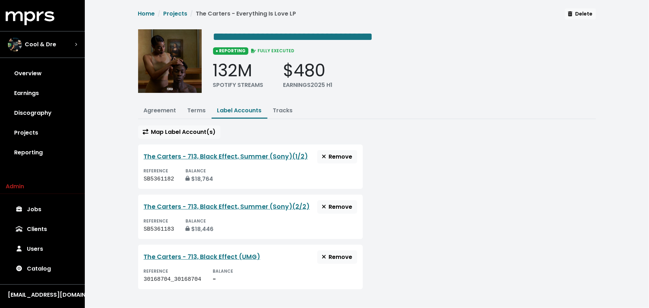
click at [196, 250] on div "The Carters - 713, Black Effect (UMG) Remove" at bounding box center [250, 256] width 213 height 13
click at [197, 255] on link "The Carters - 713, Black Effect (UMG)" at bounding box center [202, 257] width 117 height 8
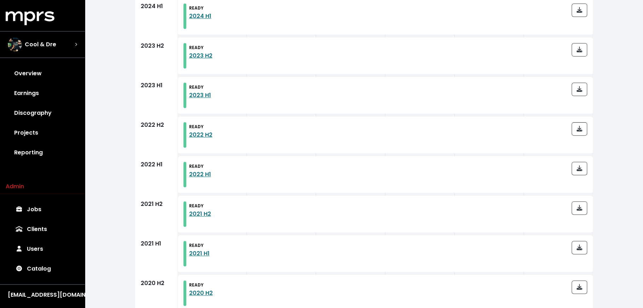
scroll to position [215, 0]
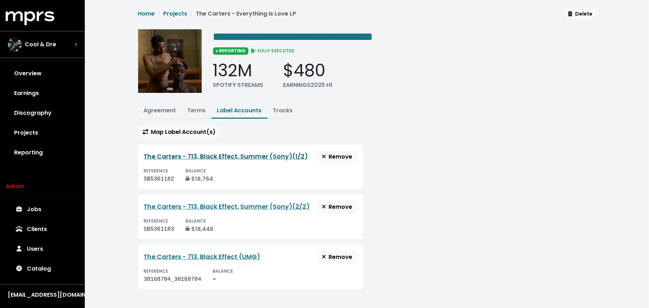
click at [228, 159] on link "The Carters - 713, Black Effect, Summer (Sony)(1/2)" at bounding box center [226, 156] width 164 height 8
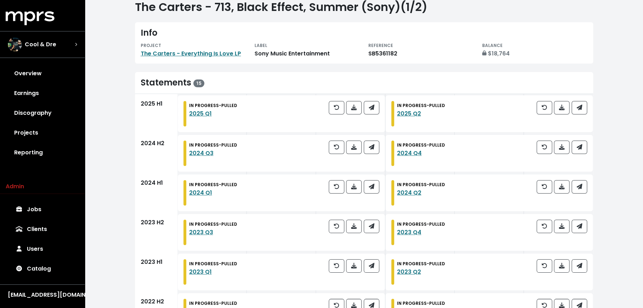
scroll to position [23, 0]
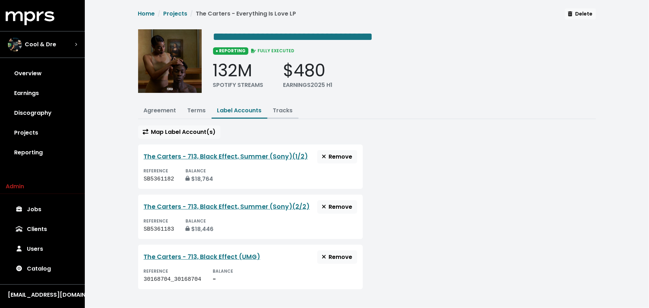
click at [274, 111] on link "Tracks" at bounding box center [283, 110] width 20 height 8
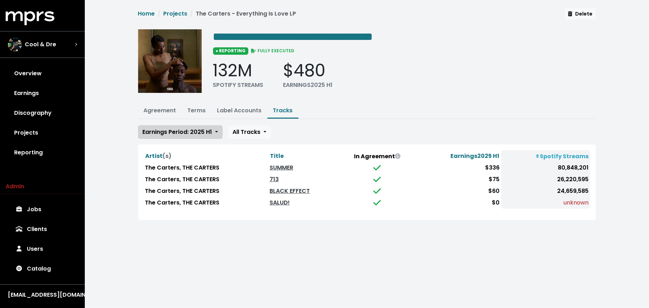
click at [211, 128] on span "Earnings Period: 2025 H1" at bounding box center [178, 132] width 70 height 8
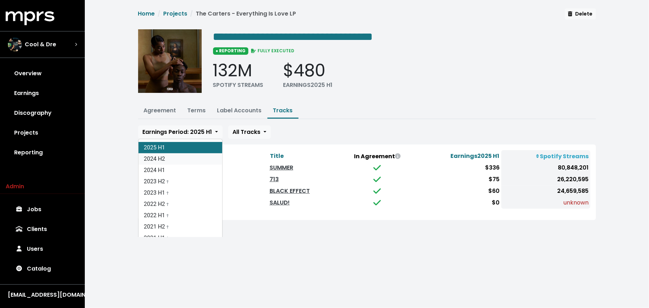
click at [199, 162] on link "2024 H2" at bounding box center [180, 158] width 84 height 11
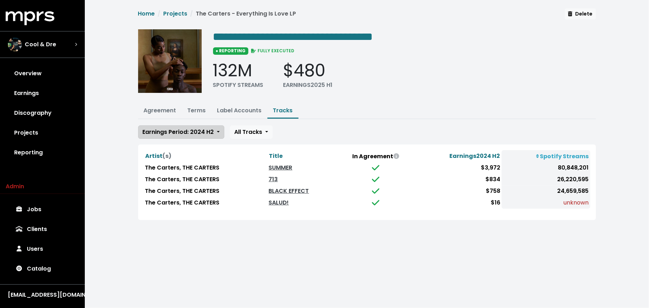
click at [187, 132] on span "Earnings Period: 2024 H2" at bounding box center [178, 132] width 71 height 8
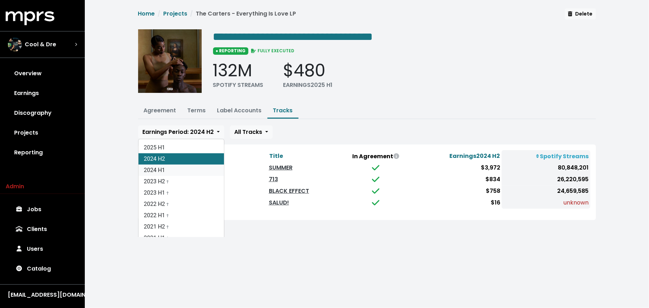
click at [189, 166] on link "2024 H1" at bounding box center [180, 170] width 85 height 11
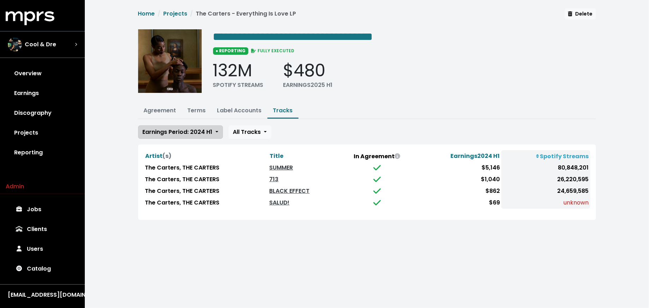
click at [181, 131] on span "Earnings Period: 2024 H1" at bounding box center [178, 132] width 70 height 8
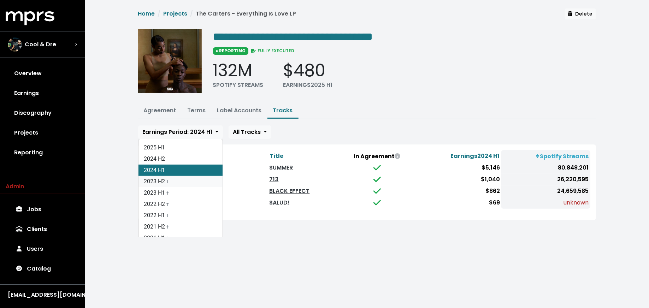
click at [176, 181] on link "2023 H2 †" at bounding box center [180, 181] width 84 height 11
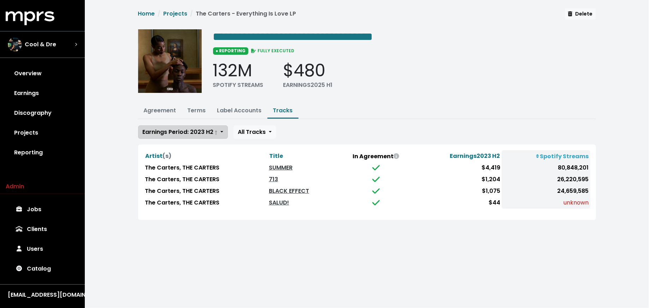
click at [167, 134] on span "Earnings Period: 2023 H2 †" at bounding box center [180, 132] width 75 height 8
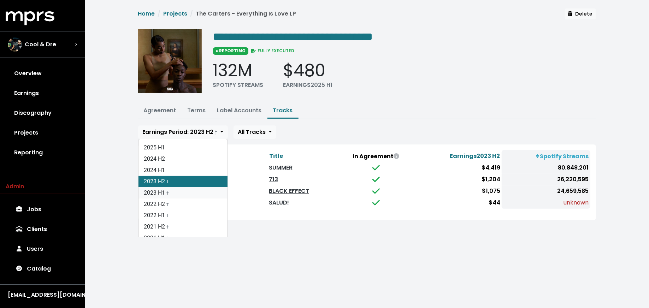
click at [168, 187] on link "2023 H1 †" at bounding box center [182, 192] width 89 height 11
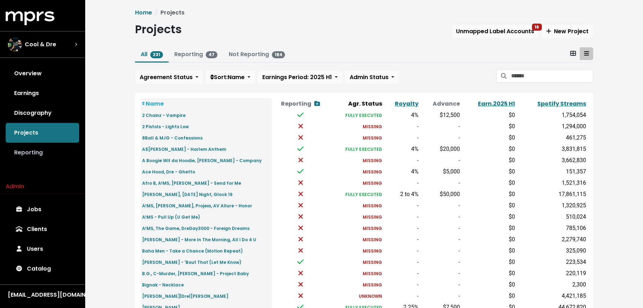
click at [69, 149] on link "Reporting" at bounding box center [42, 153] width 73 height 20
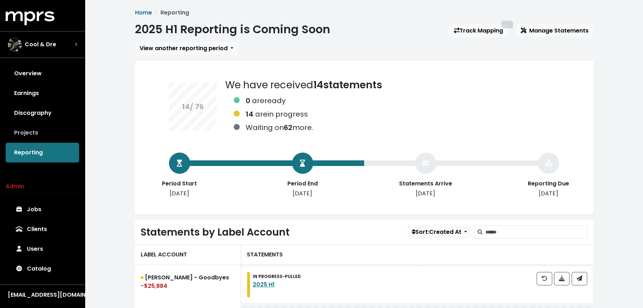
click at [54, 132] on link "Projects" at bounding box center [42, 133] width 73 height 20
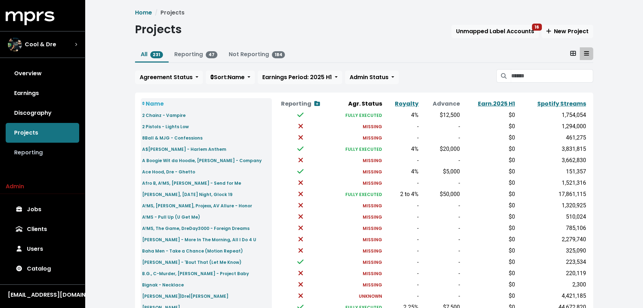
click at [39, 152] on link "Reporting" at bounding box center [42, 153] width 73 height 20
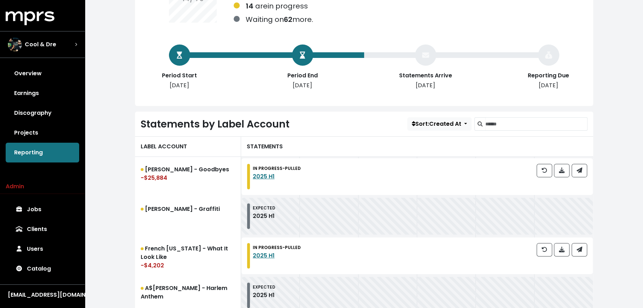
scroll to position [155, 0]
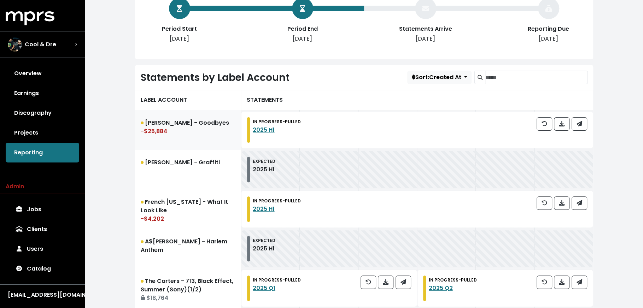
click at [203, 119] on link "[PERSON_NAME] - Goodbyes -$25,884" at bounding box center [188, 130] width 106 height 40
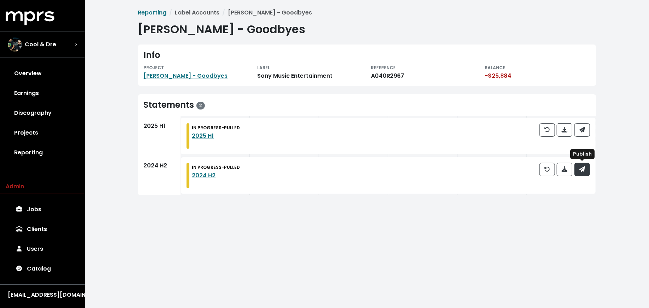
click at [587, 171] on button "button" at bounding box center [582, 169] width 16 height 13
click at [38, 147] on link "Reporting" at bounding box center [42, 153] width 73 height 20
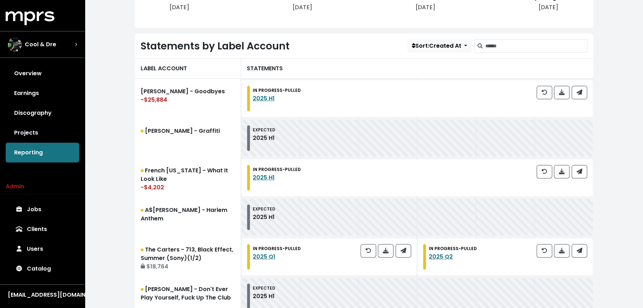
scroll to position [253, 0]
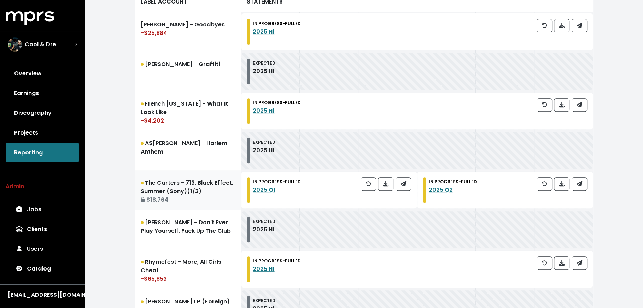
click at [216, 191] on link "The Carters - 713, Black Effect, Summer (Sony)(1/2) $18,764" at bounding box center [188, 190] width 106 height 40
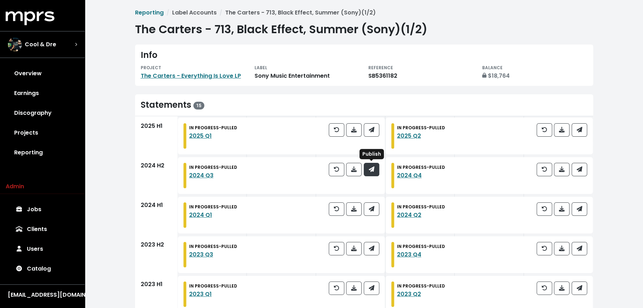
click at [372, 173] on button "button" at bounding box center [372, 169] width 16 height 13
click at [586, 169] on div "IN PROGRESS - PULLED 2024 Q4" at bounding box center [488, 175] width 207 height 37
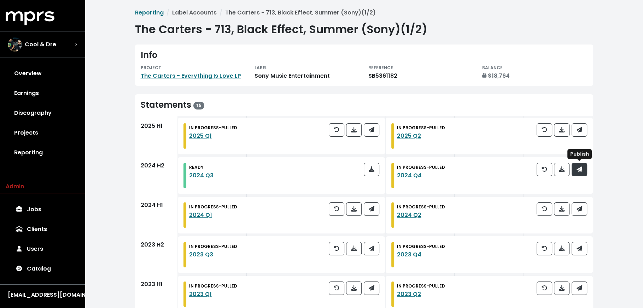
click at [580, 173] on span "button" at bounding box center [579, 169] width 6 height 8
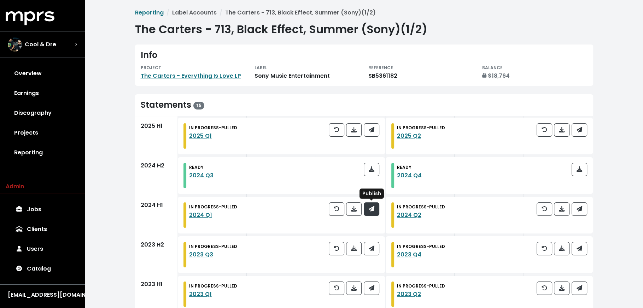
click at [377, 209] on button "button" at bounding box center [372, 208] width 16 height 13
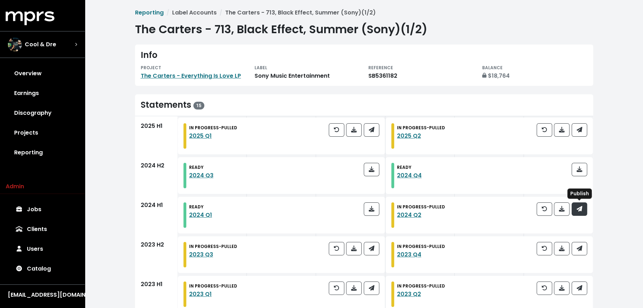
click at [584, 211] on button "button" at bounding box center [579, 208] width 16 height 13
click at [377, 249] on button "button" at bounding box center [372, 248] width 16 height 13
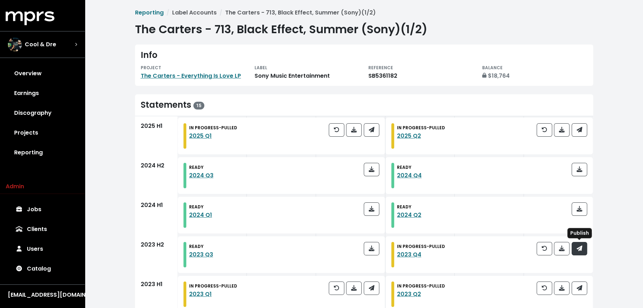
click at [584, 248] on button "button" at bounding box center [579, 248] width 16 height 13
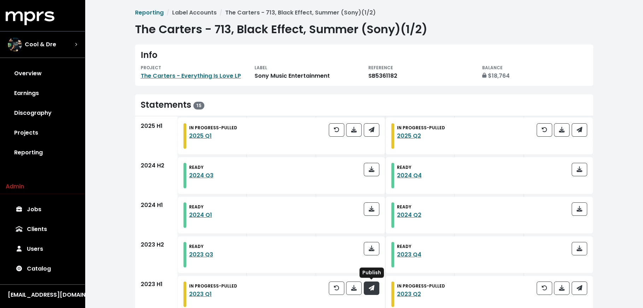
click at [368, 291] on button "button" at bounding box center [372, 288] width 16 height 13
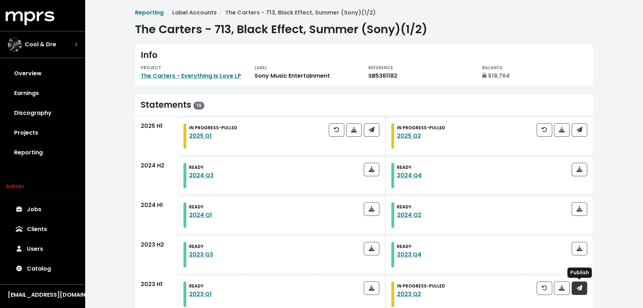
click at [576, 288] on icon "button" at bounding box center [579, 288] width 6 height 6
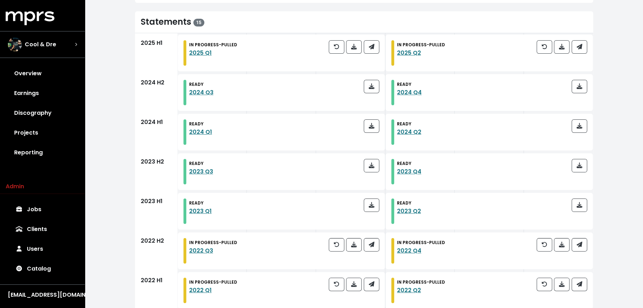
scroll to position [135, 0]
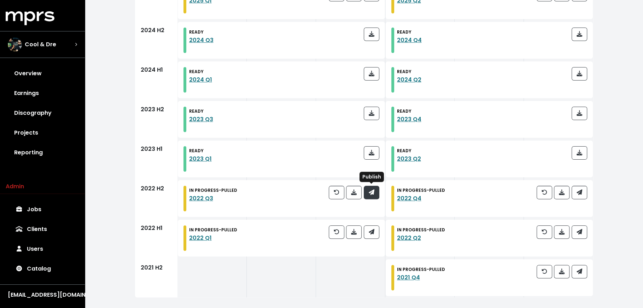
click at [377, 195] on button "button" at bounding box center [372, 192] width 16 height 13
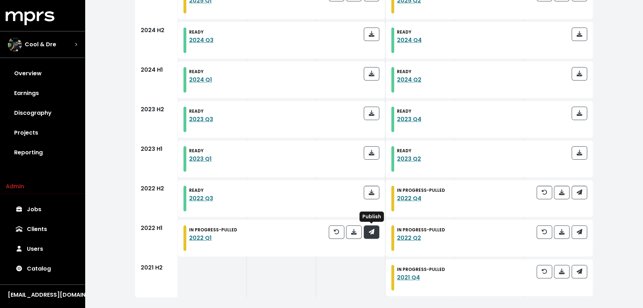
click at [375, 236] on button "button" at bounding box center [372, 231] width 16 height 13
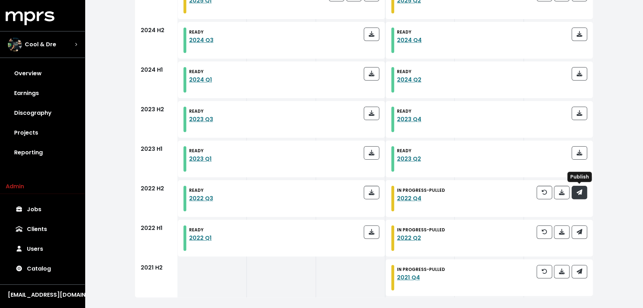
click at [575, 193] on button "button" at bounding box center [579, 192] width 16 height 13
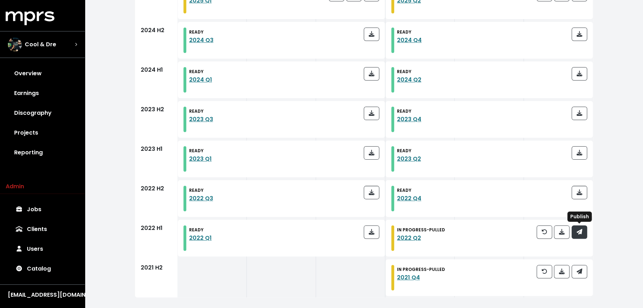
click at [582, 235] on span "button" at bounding box center [579, 232] width 6 height 8
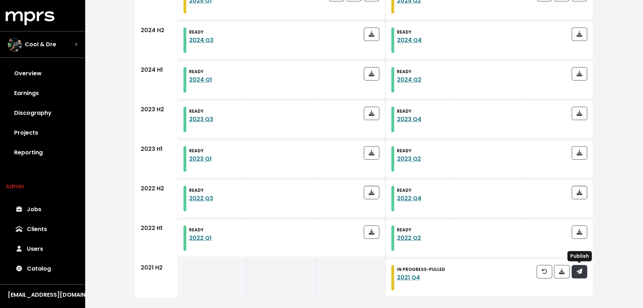
click at [585, 274] on button "button" at bounding box center [579, 271] width 16 height 13
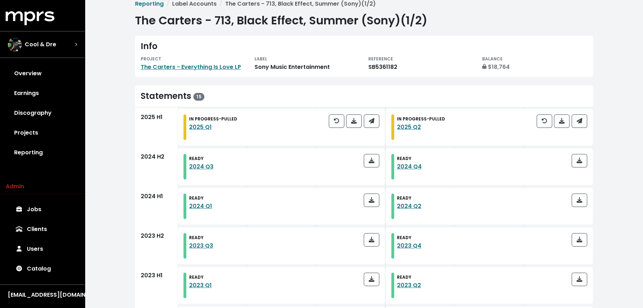
scroll to position [0, 0]
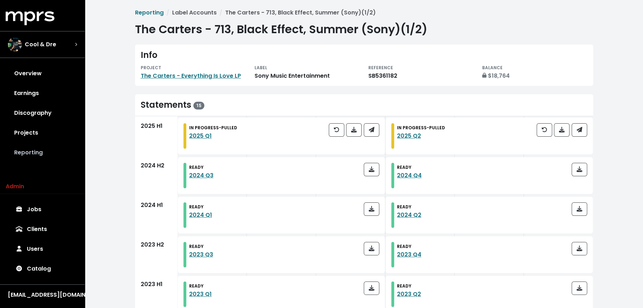
click at [25, 159] on link "Reporting" at bounding box center [42, 153] width 73 height 20
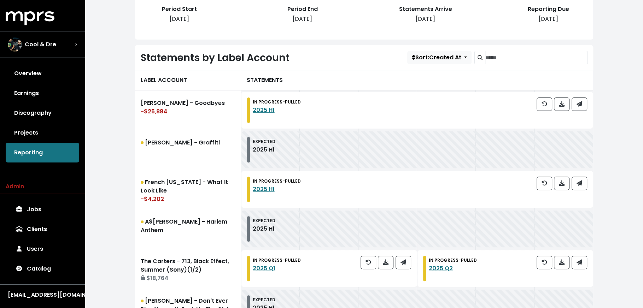
scroll to position [236, 0]
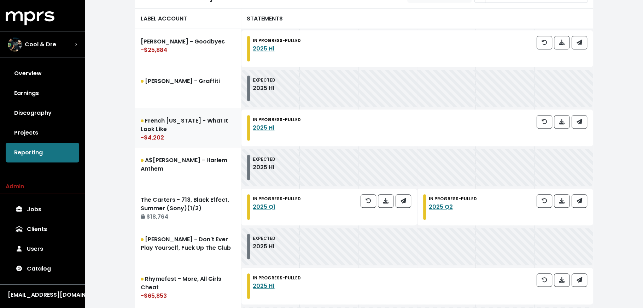
click at [196, 142] on link "French [US_STATE] - What It Look Like -$4,202" at bounding box center [188, 128] width 106 height 40
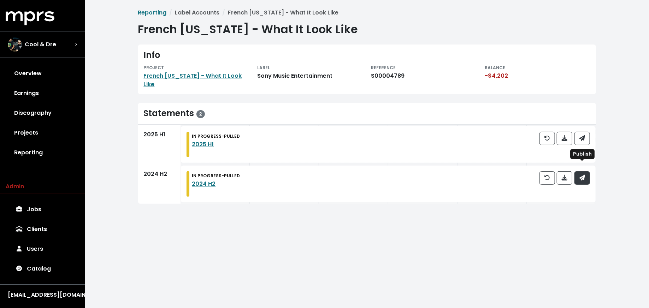
click at [587, 171] on button "button" at bounding box center [582, 177] width 16 height 13
click at [39, 153] on link "Reporting" at bounding box center [42, 153] width 73 height 20
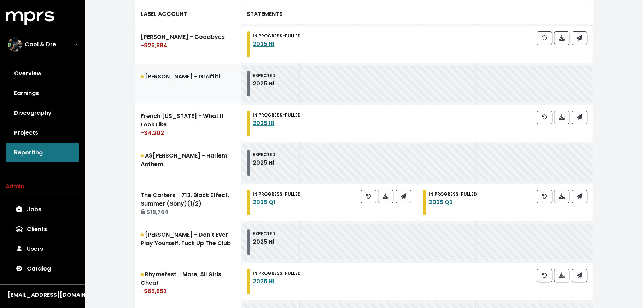
scroll to position [257, 0]
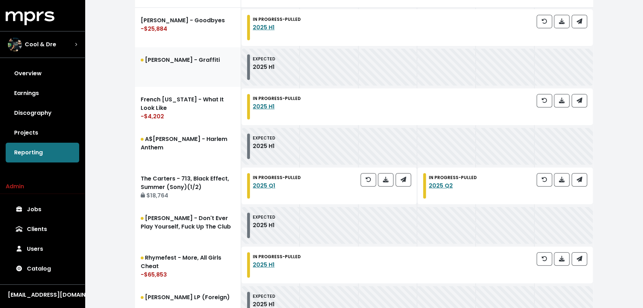
click at [202, 160] on link "A$[PERSON_NAME] - Harlem Anthem" at bounding box center [188, 146] width 106 height 40
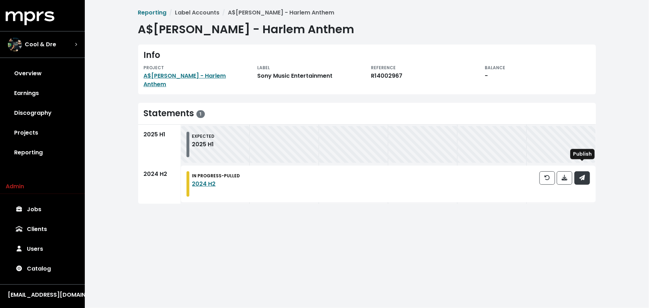
click at [581, 175] on icon "button" at bounding box center [582, 178] width 6 height 6
click at [33, 151] on link "Reporting" at bounding box center [42, 153] width 73 height 20
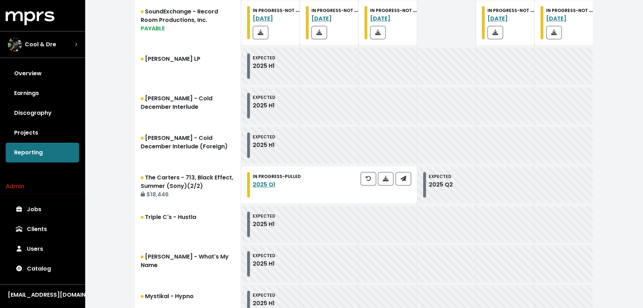
scroll to position [680, 0]
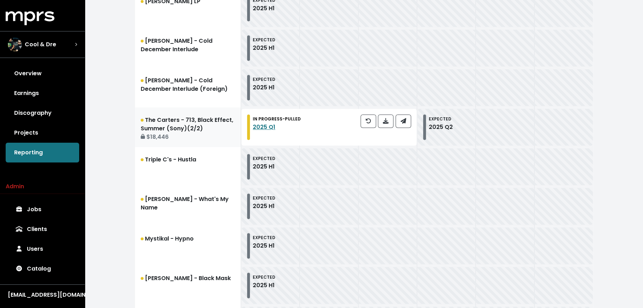
click at [193, 134] on div "$18,446" at bounding box center [188, 137] width 94 height 8
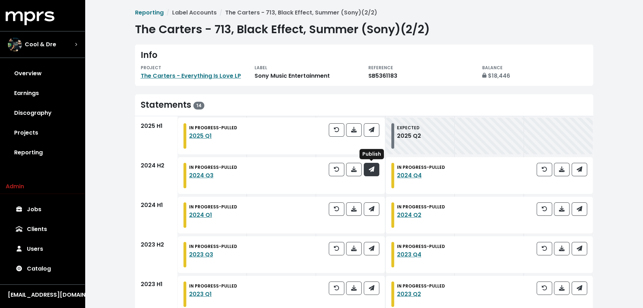
click at [374, 171] on icon "button" at bounding box center [371, 169] width 6 height 6
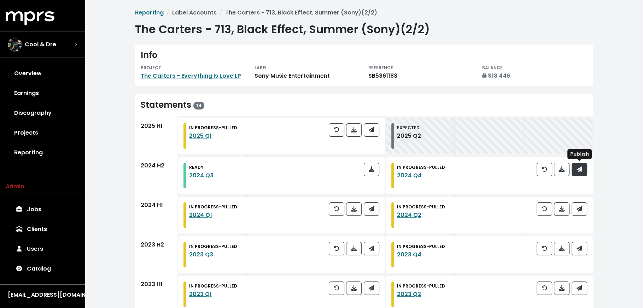
click at [578, 171] on icon "button" at bounding box center [579, 169] width 6 height 6
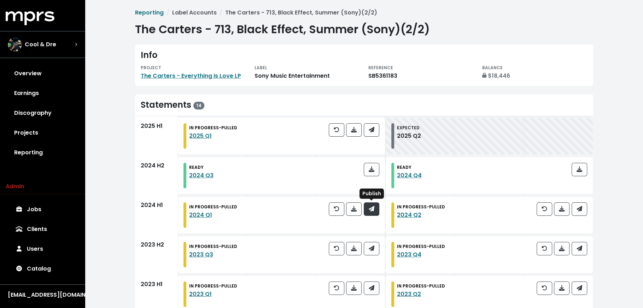
click at [377, 209] on button "button" at bounding box center [372, 208] width 16 height 13
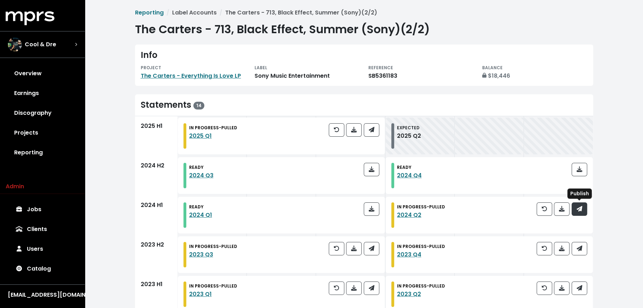
click at [583, 208] on button "button" at bounding box center [579, 208] width 16 height 13
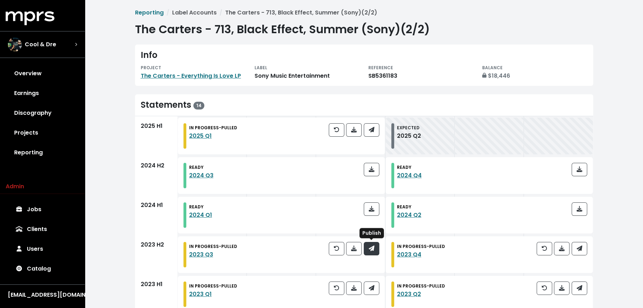
click at [372, 249] on icon "button" at bounding box center [371, 249] width 6 height 6
click at [581, 250] on icon "button" at bounding box center [579, 249] width 6 height 6
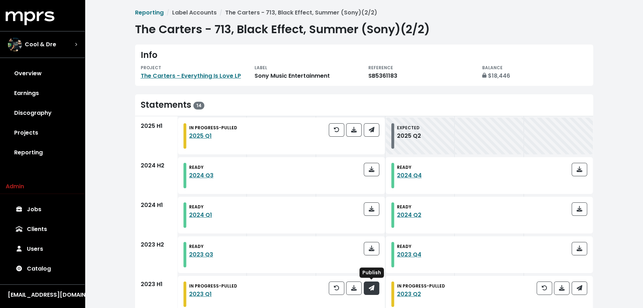
click at [369, 285] on icon "button" at bounding box center [371, 288] width 6 height 6
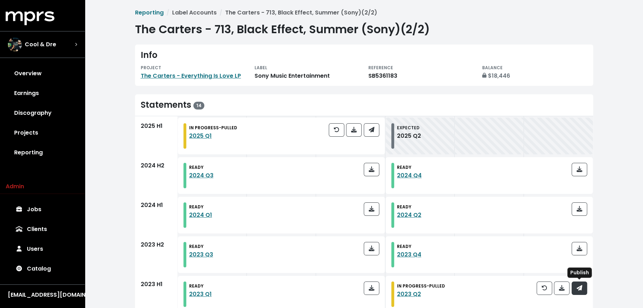
click at [586, 291] on button "button" at bounding box center [579, 288] width 16 height 13
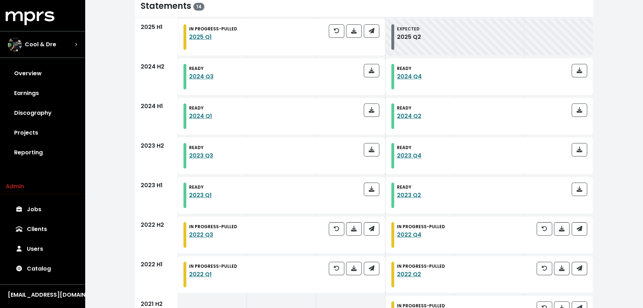
scroll to position [108, 0]
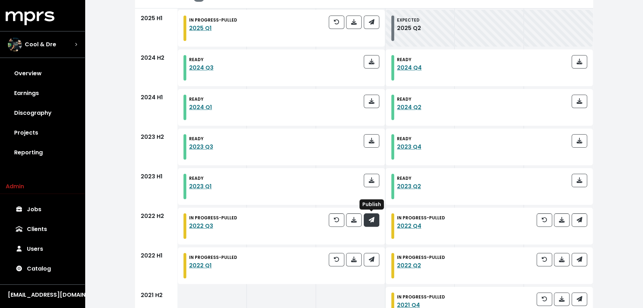
click at [378, 222] on button "button" at bounding box center [372, 219] width 16 height 13
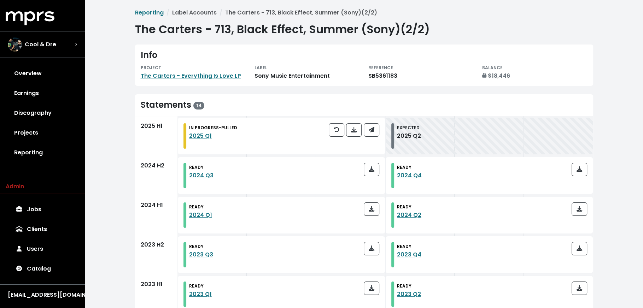
scroll to position [135, 0]
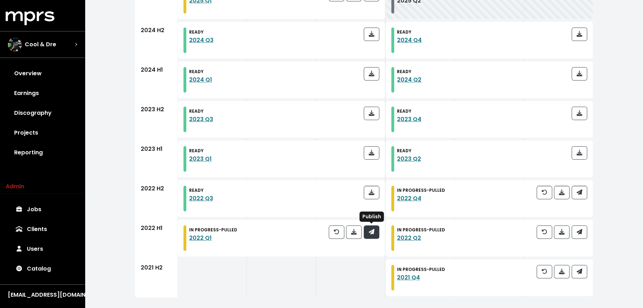
click at [371, 232] on icon "button" at bounding box center [371, 232] width 6 height 6
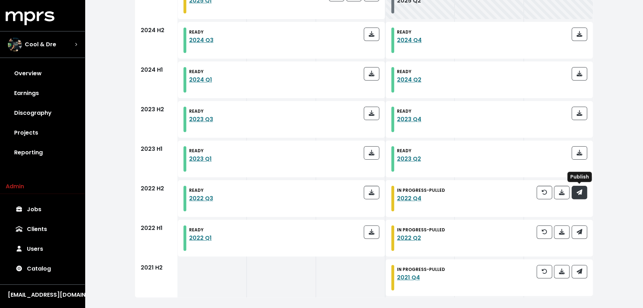
click at [584, 195] on button "button" at bounding box center [579, 192] width 16 height 13
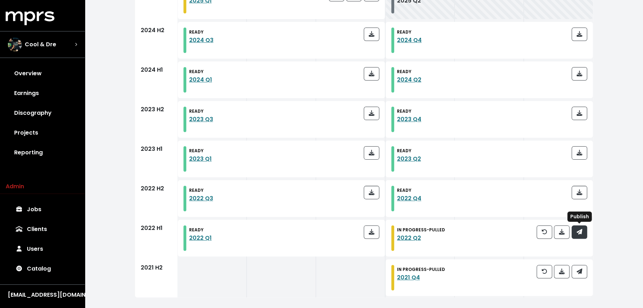
click at [583, 235] on button "button" at bounding box center [579, 231] width 16 height 13
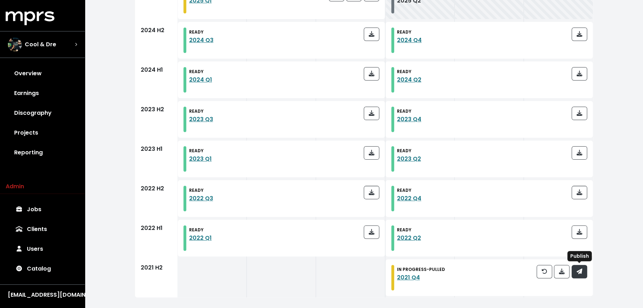
click at [583, 268] on button "button" at bounding box center [579, 271] width 16 height 13
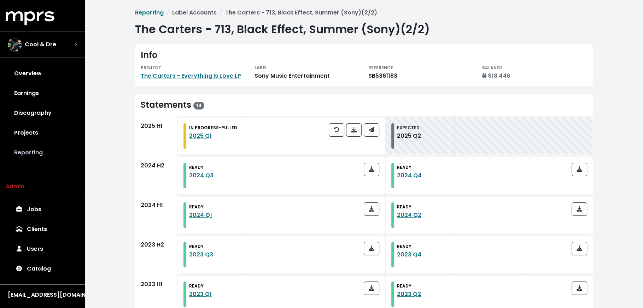
click at [65, 151] on link "Reporting" at bounding box center [42, 153] width 73 height 20
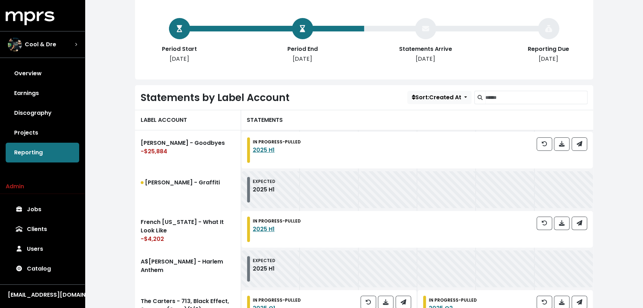
scroll to position [134, 0]
click at [52, 142] on link "Projects" at bounding box center [42, 133] width 73 height 20
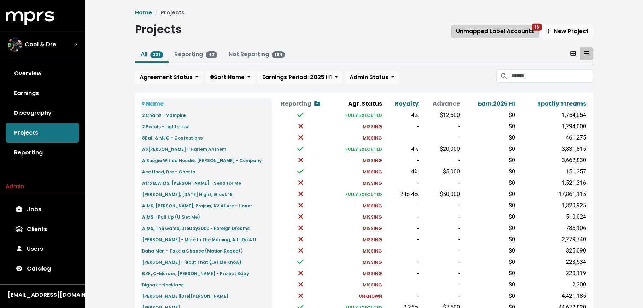
click at [503, 28] on span "Unmapped Label Accounts 16" at bounding box center [495, 31] width 78 height 8
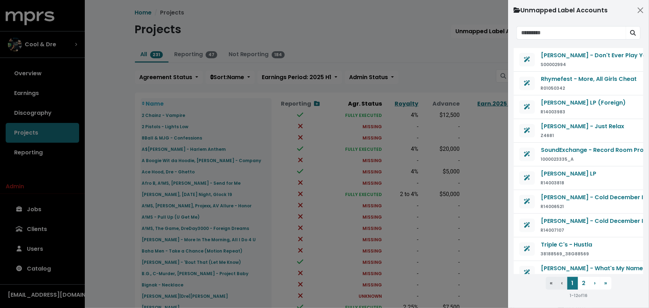
click at [419, 75] on div at bounding box center [324, 154] width 649 height 308
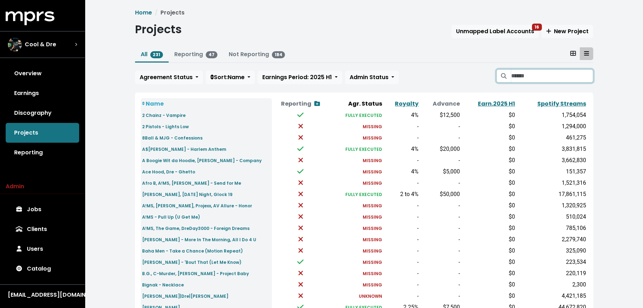
click at [531, 77] on input "Search projects" at bounding box center [551, 75] width 82 height 13
type input "*********"
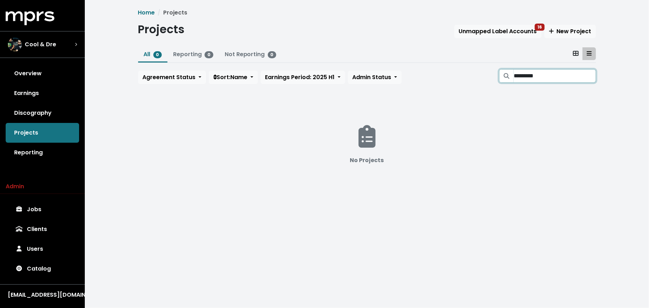
click at [586, 76] on input "*********" at bounding box center [555, 75] width 82 height 13
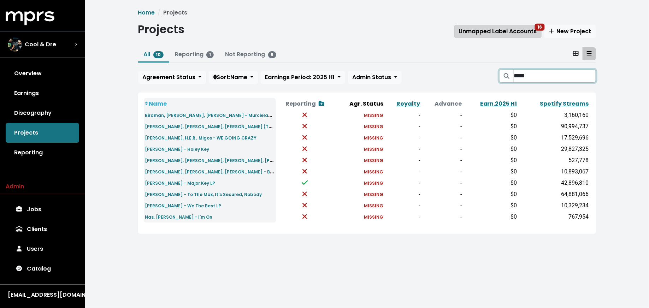
type input "*****"
click at [486, 34] on span "Unmapped Label Accounts 16" at bounding box center [498, 31] width 78 height 8
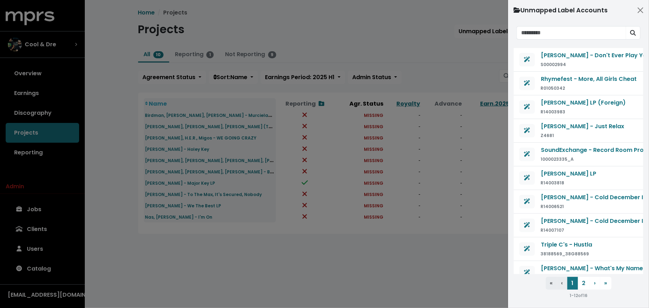
click at [207, 184] on div at bounding box center [324, 154] width 649 height 308
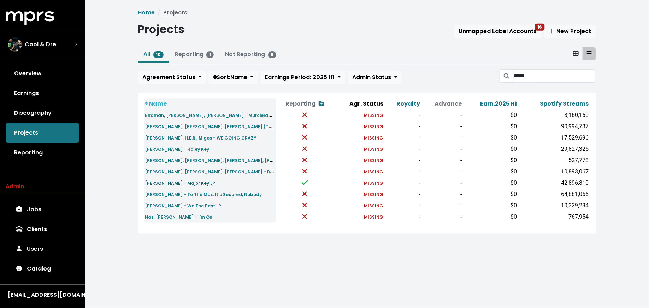
click at [181, 182] on small "[PERSON_NAME] - Major Key LP" at bounding box center [180, 183] width 70 height 6
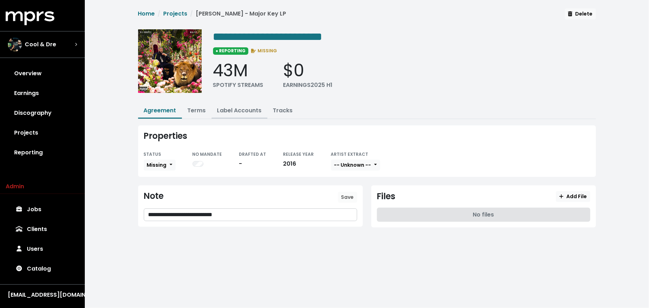
click at [249, 110] on link "Label Accounts" at bounding box center [239, 110] width 45 height 8
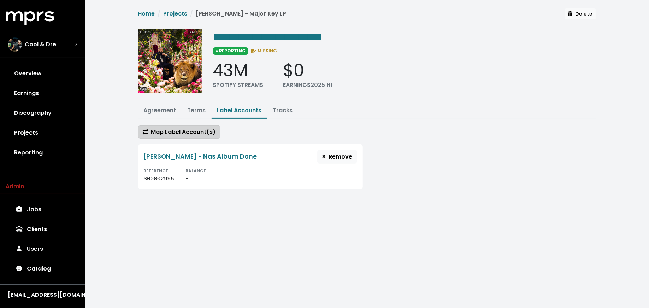
click at [199, 130] on span "Map Label Account(s)" at bounding box center [179, 132] width 73 height 8
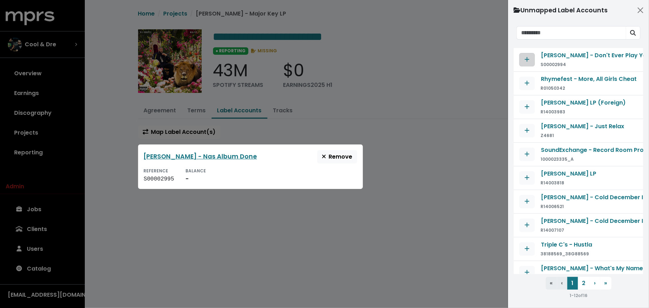
click at [530, 60] on button "Map contract to selected agreement" at bounding box center [527, 59] width 16 height 13
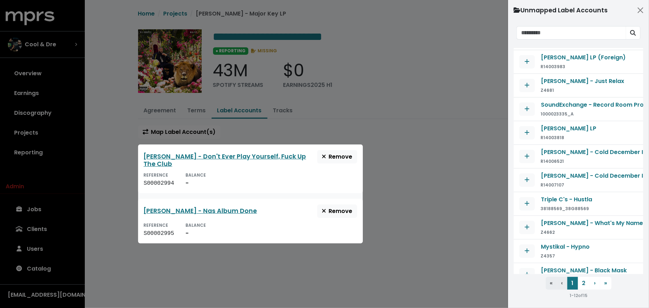
scroll to position [61, 0]
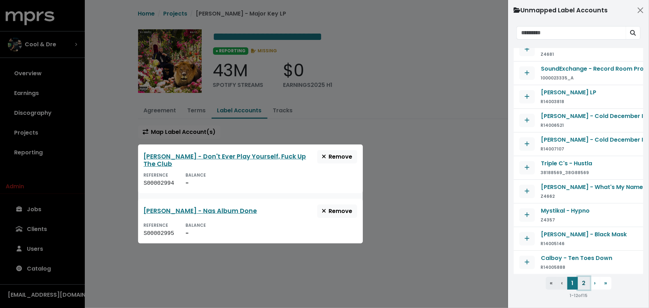
click at [583, 284] on button "2" at bounding box center [584, 283] width 12 height 13
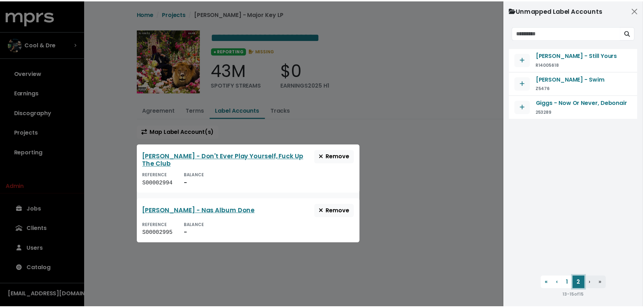
scroll to position [0, 0]
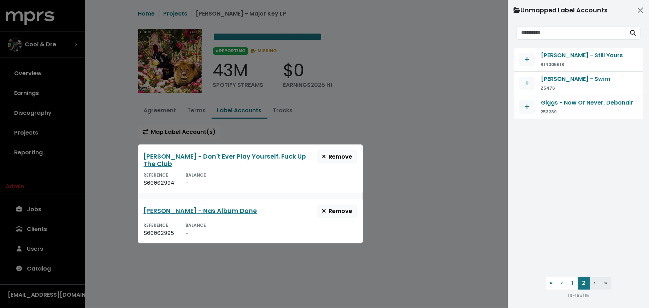
click at [281, 171] on div "REFERENCE S00002994 BALANCE -" at bounding box center [250, 179] width 213 height 17
click at [272, 152] on link "[PERSON_NAME] - Don't Ever Play Yourself, Fuck Up The Club" at bounding box center [225, 160] width 163 height 16
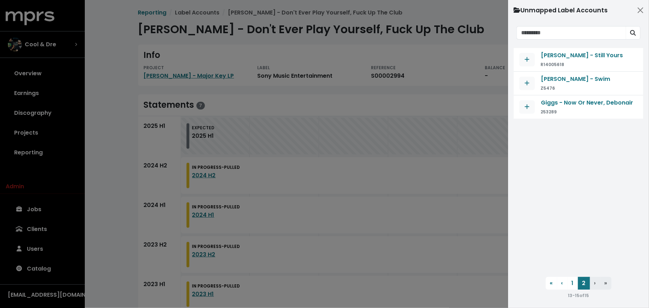
click at [398, 173] on div at bounding box center [324, 154] width 649 height 308
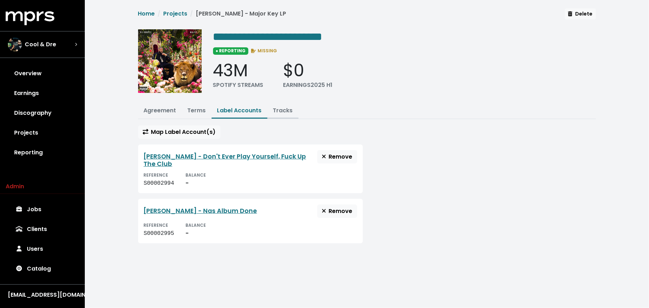
click at [279, 113] on link "Tracks" at bounding box center [283, 110] width 20 height 8
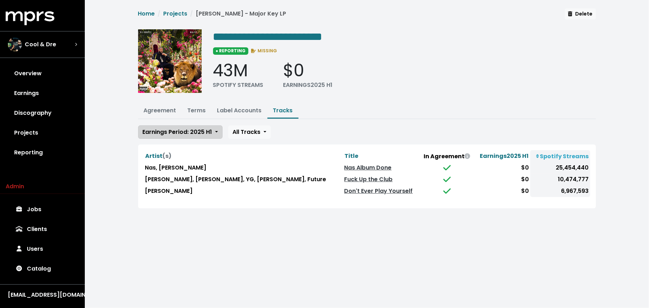
click at [198, 133] on span "Earnings Period: 2025 H1" at bounding box center [178, 132] width 70 height 8
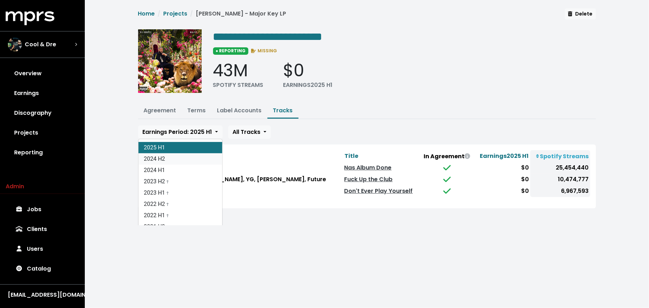
click at [199, 153] on link "2024 H2" at bounding box center [180, 158] width 84 height 11
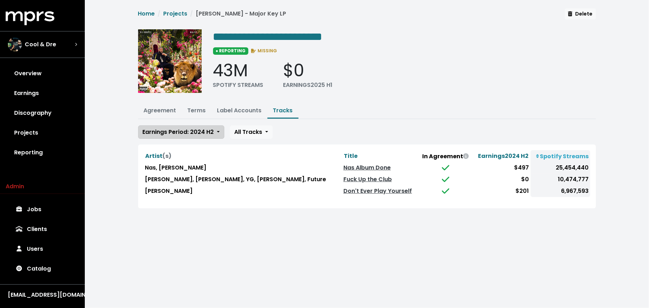
click at [193, 132] on span "Earnings Period: 2024 H2" at bounding box center [178, 132] width 71 height 8
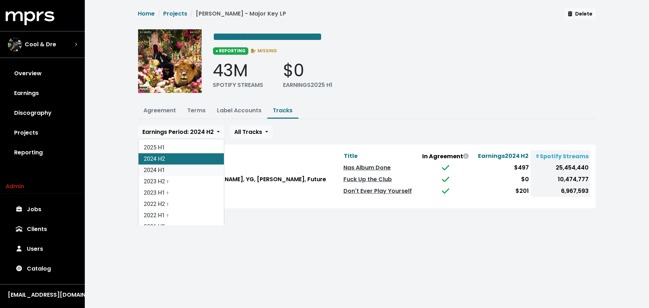
click at [190, 165] on link "2024 H1" at bounding box center [180, 170] width 85 height 11
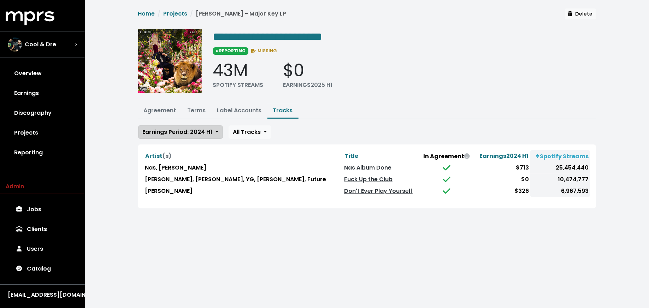
click at [186, 130] on span "Earnings Period: 2024 H1" at bounding box center [178, 132] width 70 height 8
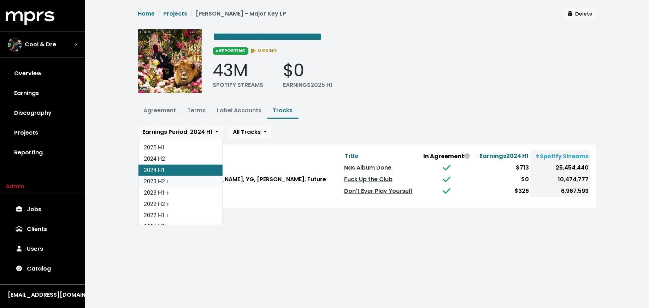
click at [182, 180] on link "2023 H2 †" at bounding box center [180, 181] width 84 height 11
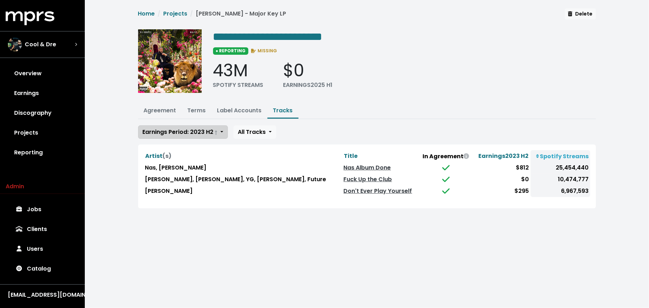
click at [173, 133] on span "Earnings Period: 2023 H2 †" at bounding box center [180, 132] width 75 height 8
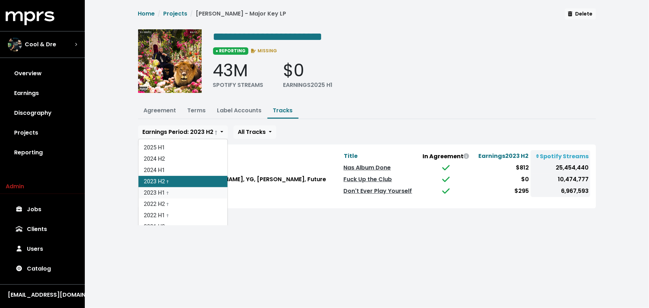
click at [173, 192] on link "2023 H1 †" at bounding box center [182, 192] width 89 height 11
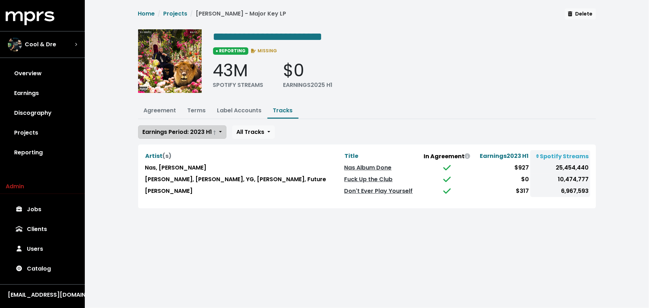
click at [176, 126] on button "Earnings Period: 2023 H1 †" at bounding box center [182, 131] width 88 height 13
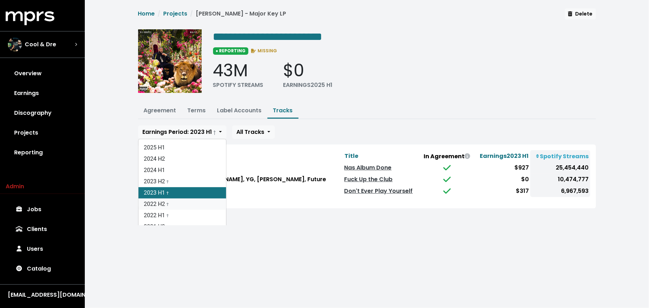
click at [181, 199] on link "2022 H2 †" at bounding box center [182, 204] width 88 height 11
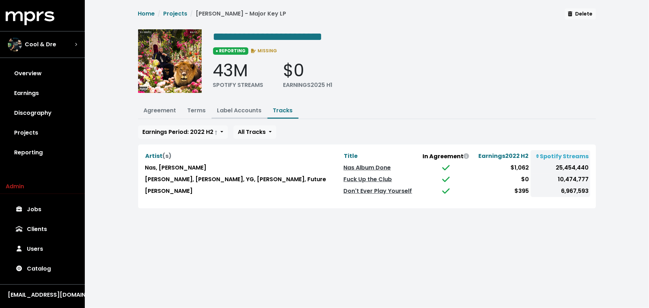
click at [223, 106] on link "Label Accounts" at bounding box center [239, 110] width 45 height 8
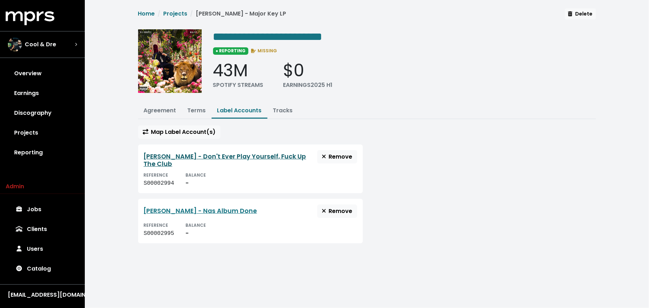
click at [196, 152] on link "[PERSON_NAME] - Don't Ever Play Yourself, Fuck Up The Club" at bounding box center [225, 160] width 163 height 16
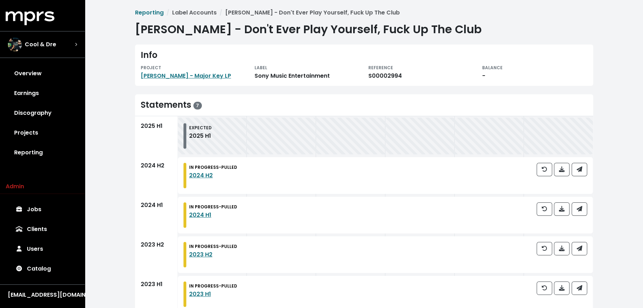
click at [389, 76] on div "S00002994" at bounding box center [420, 76] width 105 height 8
copy div "S00002994"
click at [68, 36] on div "Cool & Dre" at bounding box center [42, 44] width 81 height 25
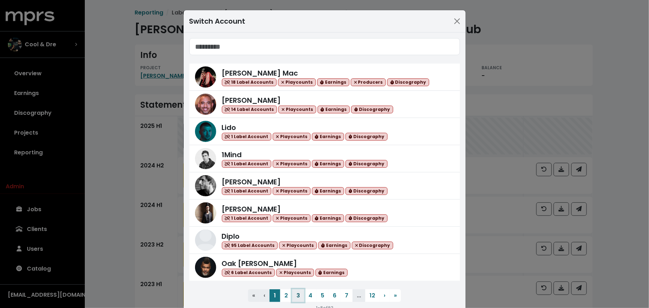
click at [293, 291] on button "3" at bounding box center [298, 295] width 12 height 13
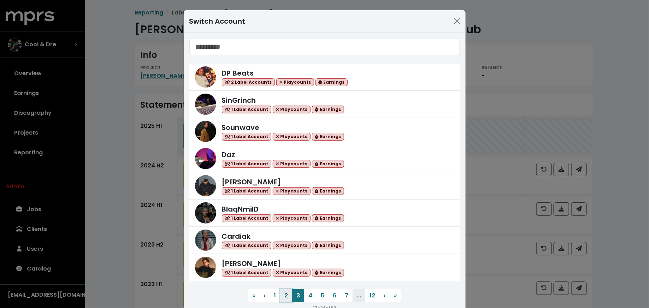
click at [284, 294] on button "2" at bounding box center [286, 295] width 12 height 13
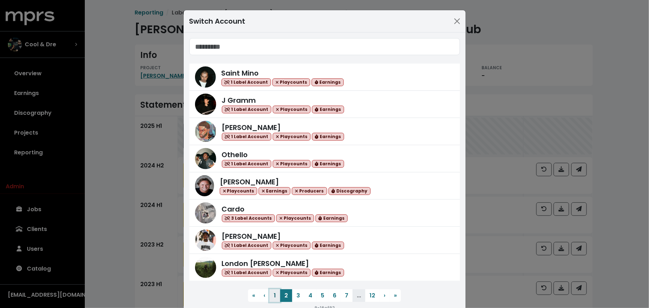
click at [272, 295] on button "1" at bounding box center [275, 295] width 11 height 13
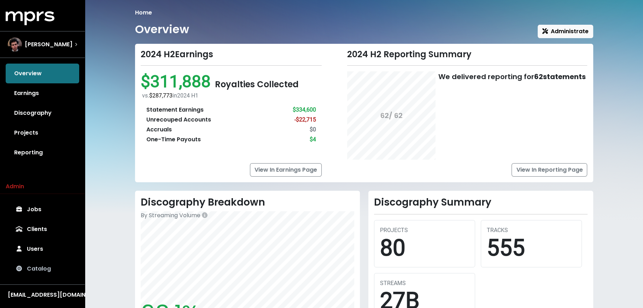
click at [36, 274] on link "Catalog" at bounding box center [42, 269] width 73 height 20
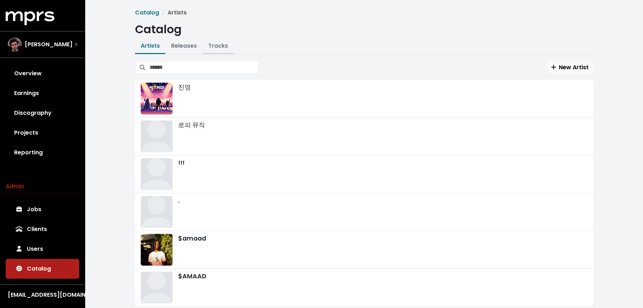
click at [215, 45] on link "Tracks" at bounding box center [218, 46] width 20 height 8
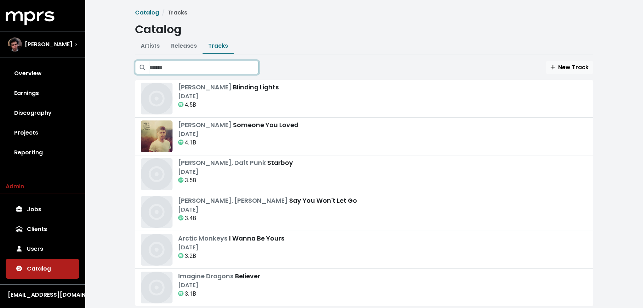
click at [219, 62] on input "Search tracks" at bounding box center [203, 67] width 109 height 13
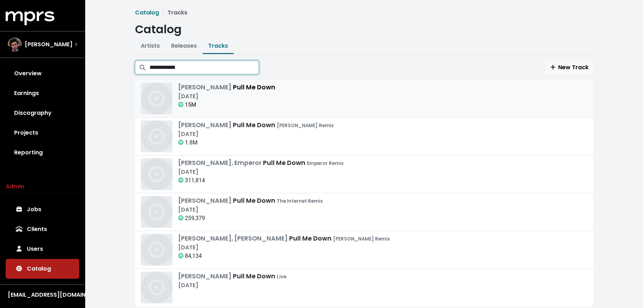
type input "**********"
click at [265, 97] on div "Mikky Ekko Pull Me Down Oct 30th, 2012 15M" at bounding box center [364, 99] width 447 height 32
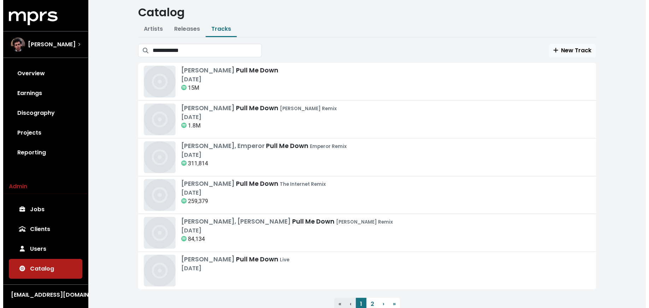
scroll to position [18, 0]
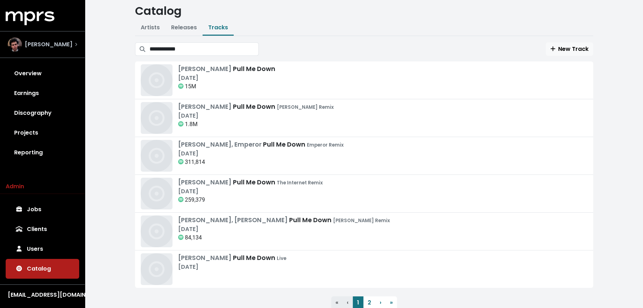
click at [55, 46] on span "[PERSON_NAME]" at bounding box center [49, 44] width 48 height 8
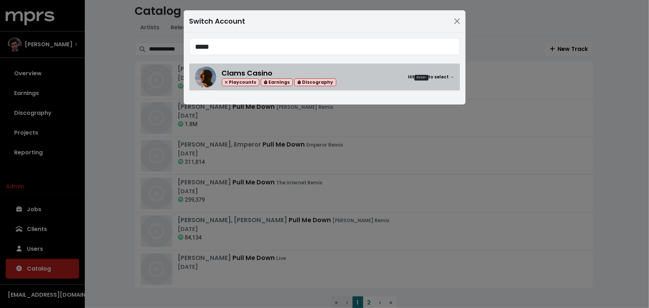
type input "*****"
click at [220, 78] on div "Clams Casino Playcounts Earnings Discography Hit Enter to select →" at bounding box center [324, 76] width 259 height 21
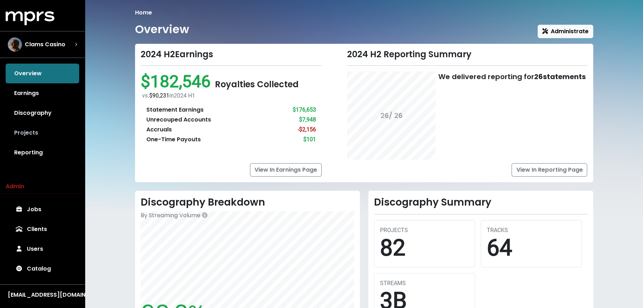
click at [45, 123] on link "Projects" at bounding box center [42, 133] width 73 height 20
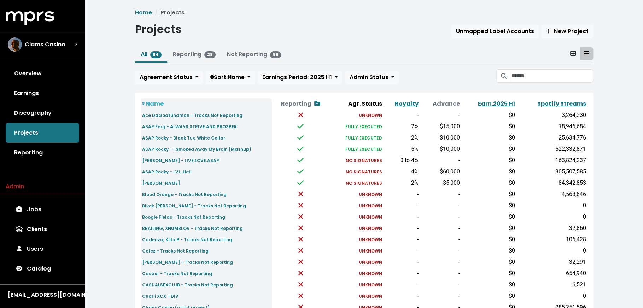
click at [532, 84] on div "All 84 Reporting 28 Not Reporting 56 Agreement Status Sort: Name Earnings Perio…" at bounding box center [364, 67] width 458 height 40
click at [532, 79] on input "Search projects" at bounding box center [551, 75] width 82 height 13
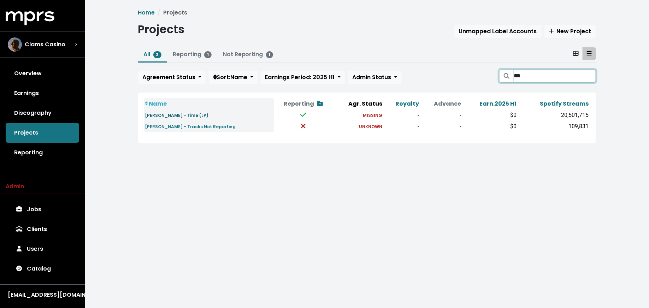
type input "***"
click at [179, 114] on small "Mikky Ekko - Time (LP)" at bounding box center [177, 115] width 64 height 6
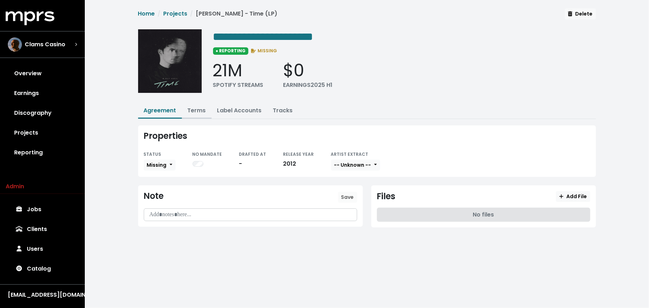
click at [199, 108] on link "Terms" at bounding box center [197, 110] width 18 height 8
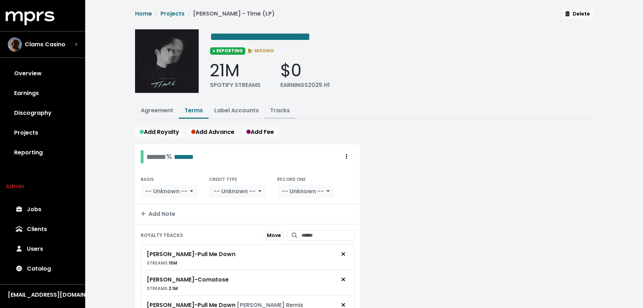
click at [281, 109] on link "Tracks" at bounding box center [280, 110] width 20 height 8
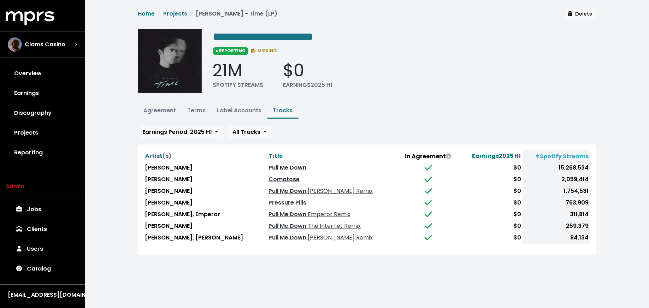
click at [271, 166] on link "Pull Me Down" at bounding box center [287, 168] width 38 height 8
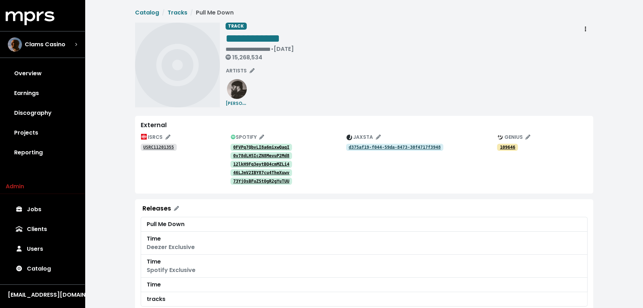
click at [370, 144] on link "d375af19-f044-59da-8473-30f4717f3948" at bounding box center [395, 147] width 98 height 7
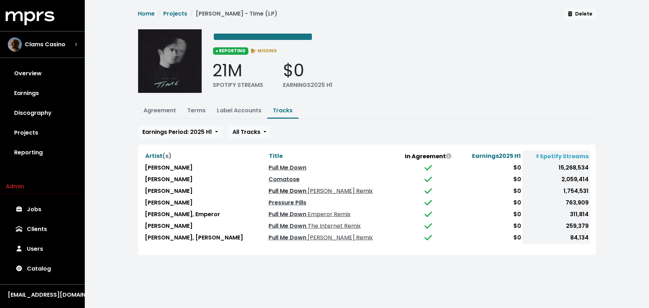
click at [272, 190] on link "Pull Me Down Ryan Hemsworth Remix" at bounding box center [320, 191] width 104 height 8
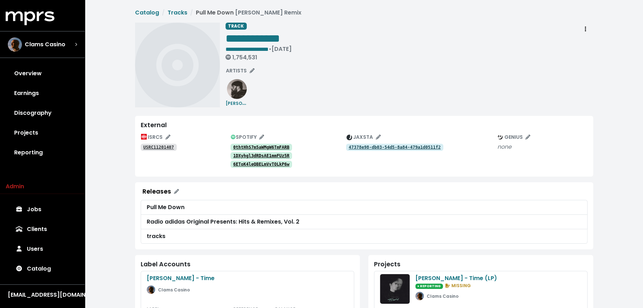
click at [366, 147] on tt "47378e98-db03-54d5-8a84-479a1d0511f2" at bounding box center [394, 147] width 92 height 5
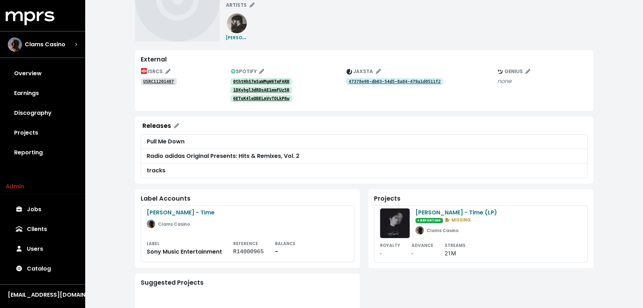
scroll to position [175, 0]
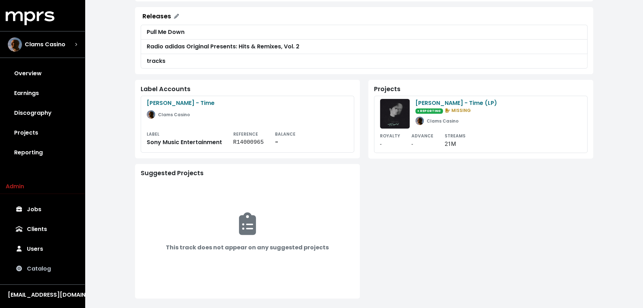
click at [34, 271] on link "Catalog" at bounding box center [42, 269] width 73 height 20
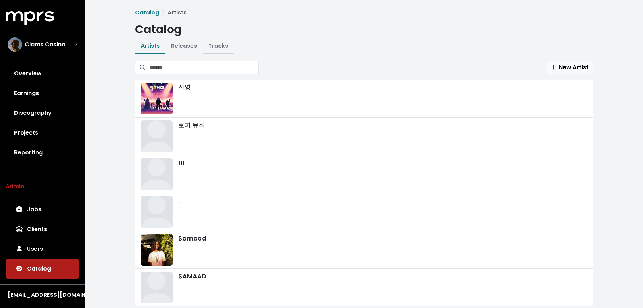
click at [212, 45] on link "Tracks" at bounding box center [218, 46] width 20 height 8
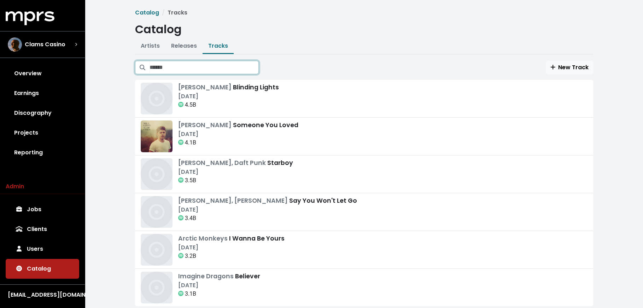
click at [217, 66] on input "Search tracks" at bounding box center [203, 67] width 109 height 13
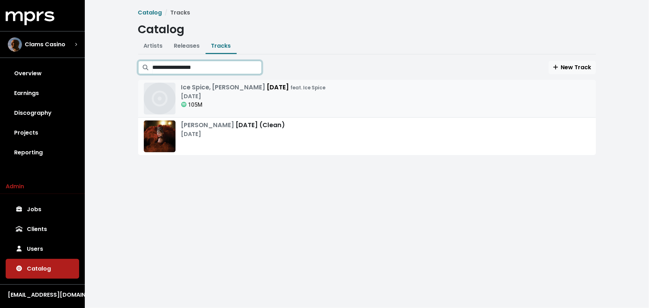
type input "**********"
click at [400, 110] on div "Ice Spice, Taylor Swift Karma feat. Ice Spice May 26th, 2023 105M" at bounding box center [367, 99] width 447 height 32
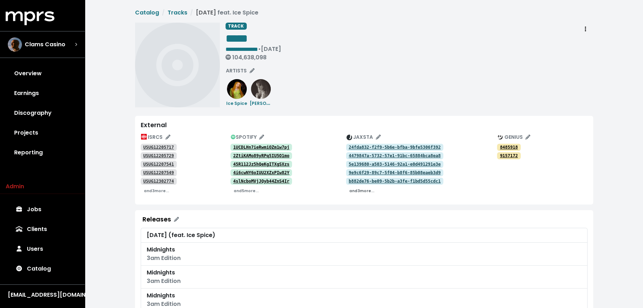
click at [355, 193] on small "and 3 more..." at bounding box center [361, 190] width 25 height 5
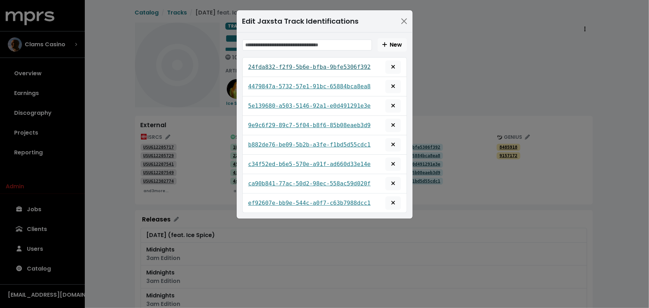
click at [325, 65] on tt "24fda832-f2f9-5b6e-bfba-9bfe5306f392" at bounding box center [309, 67] width 123 height 7
click at [297, 84] on tt "4479847a-5732-57e1-91bc-65884bca8ea8" at bounding box center [309, 86] width 123 height 7
click at [325, 67] on tt "24fda832-f2f9-5b6e-bfba-9bfe5306f392" at bounding box center [309, 67] width 123 height 7
click at [215, 207] on div "Edit Jaxsta Track Identifications New 24fda832-f2f9-5b6e-bfba-9bfe5306f392 4479…" at bounding box center [324, 154] width 649 height 308
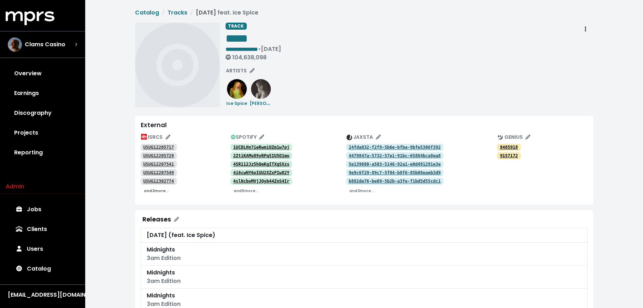
click at [158, 188] on small "and 3 more..." at bounding box center [156, 190] width 25 height 5
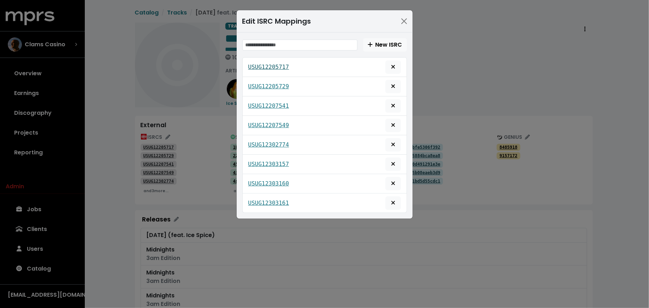
click at [276, 65] on tt "USUG12205717" at bounding box center [268, 67] width 41 height 7
click at [258, 87] on tt "USUG12205729" at bounding box center [268, 86] width 41 height 7
click at [262, 102] on tt "USUG12207541" at bounding box center [268, 105] width 41 height 7
click at [264, 119] on div "USUG12207549" at bounding box center [324, 125] width 153 height 13
click at [264, 123] on tt "USUG12207549" at bounding box center [268, 125] width 41 height 7
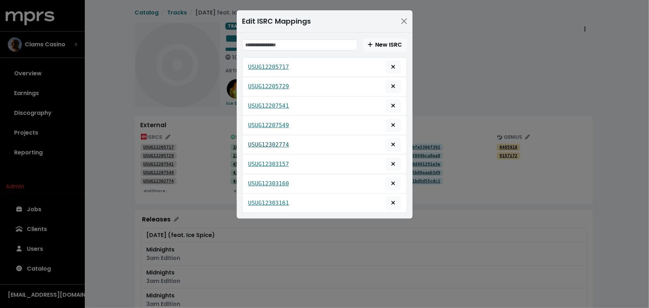
click at [264, 144] on tt "USUG12302774" at bounding box center [268, 144] width 41 height 7
click at [264, 161] on tt "USUG12303157" at bounding box center [268, 164] width 41 height 7
click at [263, 180] on tt "USUG12303160" at bounding box center [268, 183] width 41 height 7
click at [262, 202] on tt "USUG12303161" at bounding box center [268, 203] width 41 height 7
click at [472, 86] on div "Edit ISRC Mappings New ISRC USUG12205717 USUG12205729 USUG12207541 USUG12207549…" at bounding box center [324, 154] width 649 height 308
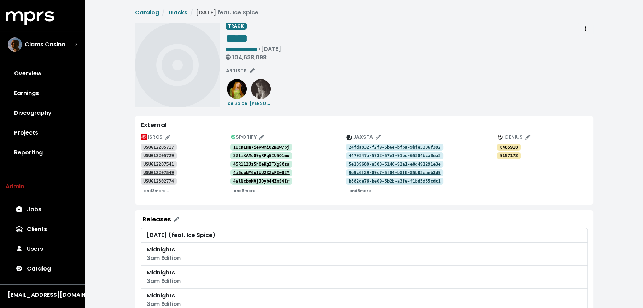
click at [377, 161] on link "5e139680-a503-5146-92a1-e0d491291e3e" at bounding box center [395, 164] width 98 height 7
click at [378, 164] on tt "5e139680-a503-5146-92a1-e0d491291e3e" at bounding box center [394, 164] width 92 height 5
click at [358, 190] on small "and 3 more..." at bounding box center [361, 190] width 25 height 5
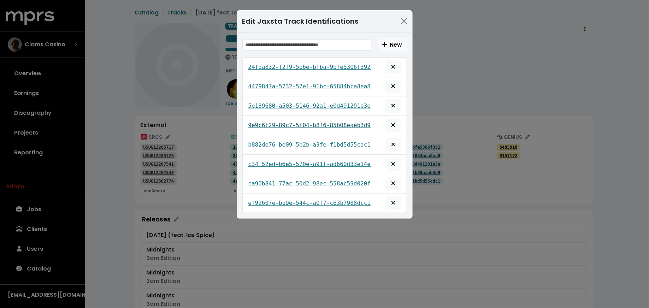
click at [281, 125] on tt "9e9c6f29-89c7-5f04-b8f6-85b08eaeb3d9" at bounding box center [309, 125] width 123 height 7
click at [282, 141] on tt "b882de76-be09-5b2b-a3fe-f1bd5d55cdc1" at bounding box center [309, 144] width 123 height 7
click at [279, 161] on tt "c34f52ed-b6e5-570e-a91f-ad660d33e14e" at bounding box center [309, 164] width 123 height 7
click at [278, 180] on tt "ca90b841-77ac-50d2-98ec-558ac59d020f" at bounding box center [309, 183] width 123 height 7
click at [286, 180] on tt "ca90b841-77ac-50d2-98ec-558ac59d020f" at bounding box center [309, 183] width 123 height 7
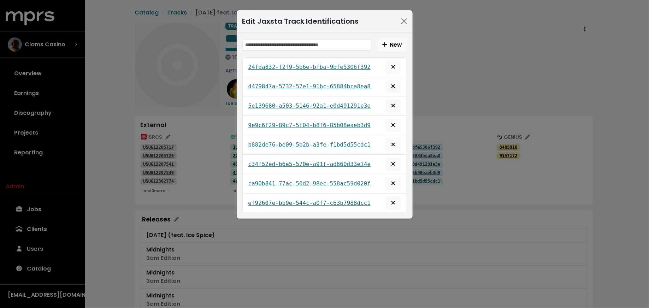
click at [283, 200] on tt "ef92607e-bb9e-544c-a0f7-c63b7988dcc1" at bounding box center [309, 203] width 123 height 7
click at [310, 64] on tt "24fda832-f2f9-5b6e-bfba-9bfe5306f392" at bounding box center [309, 67] width 123 height 7
click at [432, 89] on div "Edit Jaxsta Track Identifications New 24fda832-f2f9-5b6e-bfba-9bfe5306f392 4479…" at bounding box center [324, 154] width 649 height 308
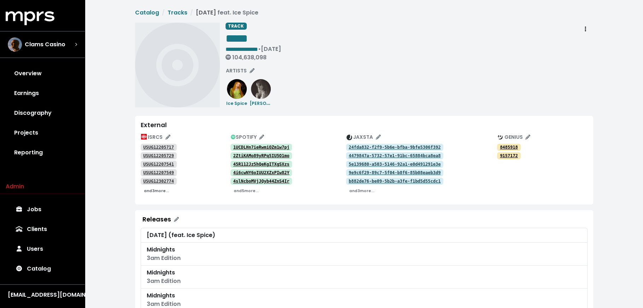
click at [160, 194] on span "and 3 more..." at bounding box center [156, 190] width 25 height 7
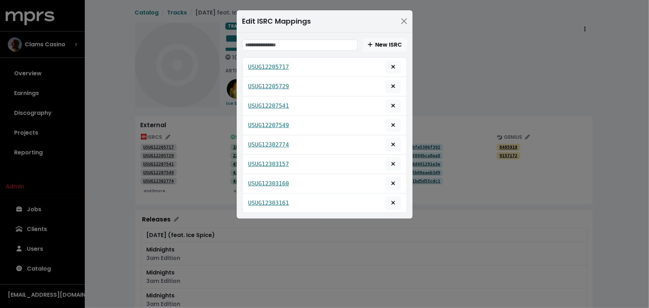
click at [128, 140] on div "Edit ISRC Mappings New ISRC USUG12205717 USUG12205729 USUG12207541 USUG12207549…" at bounding box center [324, 154] width 649 height 308
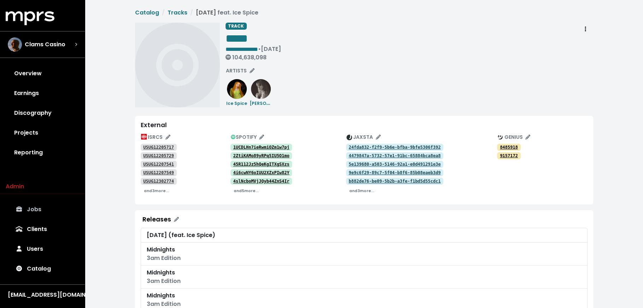
click at [58, 208] on link "Jobs" at bounding box center [42, 210] width 73 height 20
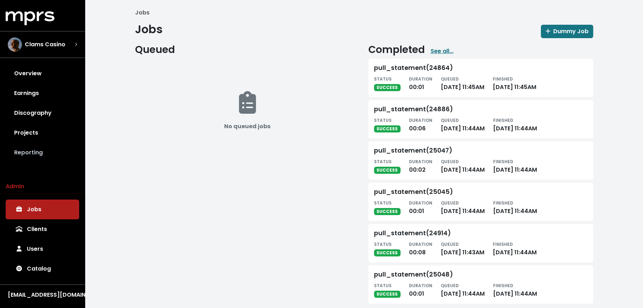
click at [49, 149] on link "Reporting" at bounding box center [42, 153] width 73 height 20
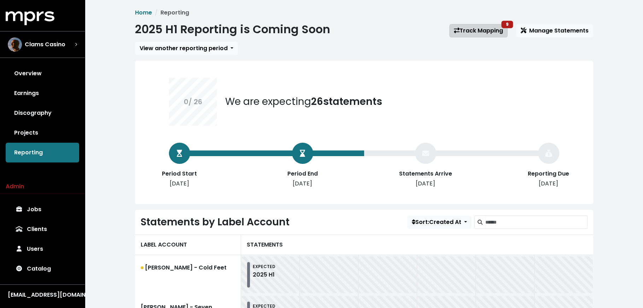
click at [477, 35] on link "Track Mapping 9" at bounding box center [478, 30] width 58 height 13
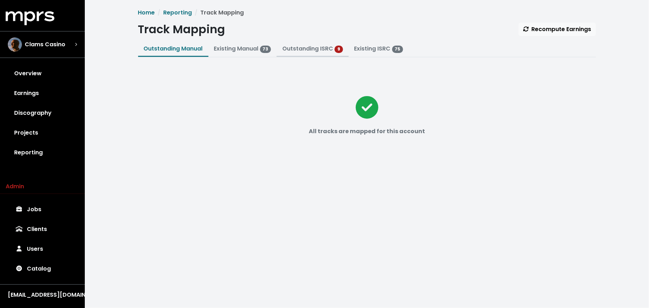
click at [299, 54] on button "Outstanding ISRC 9" at bounding box center [313, 49] width 72 height 15
click at [297, 48] on link "Outstanding ISRC" at bounding box center [307, 49] width 51 height 8
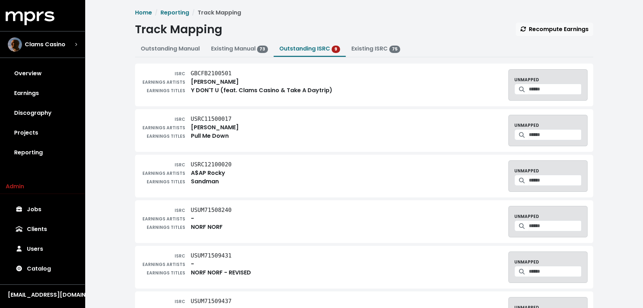
click at [213, 164] on tt "USRC12100020" at bounding box center [211, 164] width 41 height 7
drag, startPoint x: 232, startPoint y: 164, endPoint x: 190, endPoint y: 164, distance: 42.4
click at [190, 164] on div "ISRC USRC12100020 EARNINGS ARTISTS A$AP Rocky EARNINGS TITLES Sandman UNMAPPED" at bounding box center [364, 175] width 447 height 31
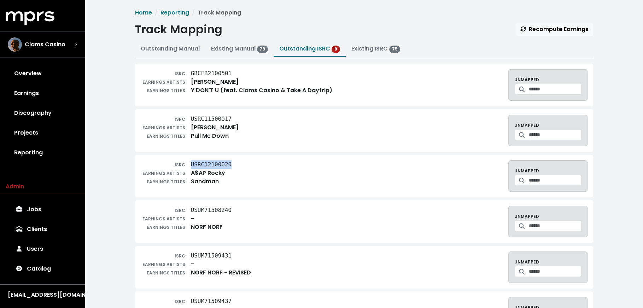
copy tt "USRC12100020"
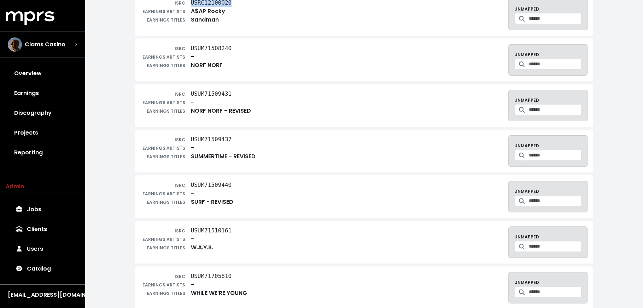
scroll to position [174, 0]
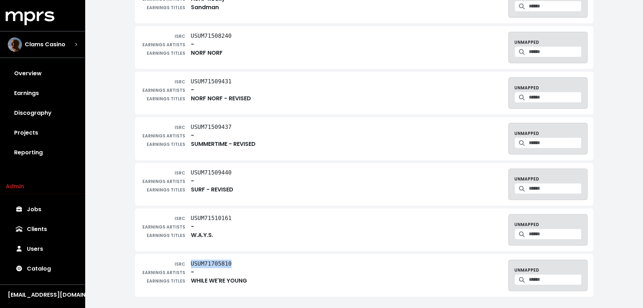
drag, startPoint x: 231, startPoint y: 261, endPoint x: 191, endPoint y: 262, distance: 39.9
click at [191, 262] on tt "USUM71705810" at bounding box center [211, 263] width 41 height 7
copy tt "USUM71705810"
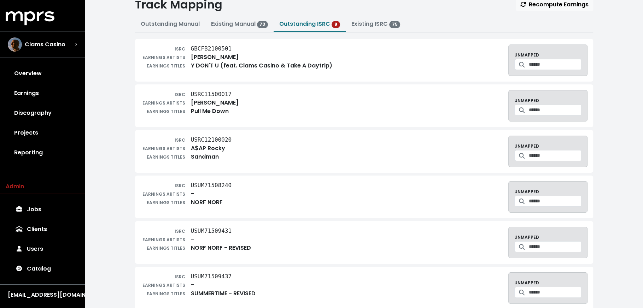
scroll to position [0, 0]
